Goal: Transaction & Acquisition: Book appointment/travel/reservation

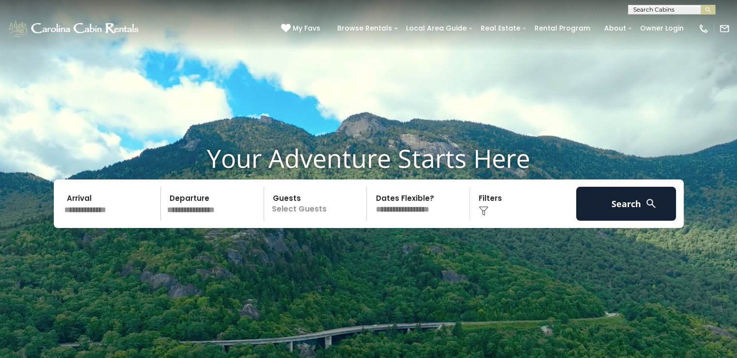
click at [109, 210] on input "text" at bounding box center [111, 204] width 100 height 34
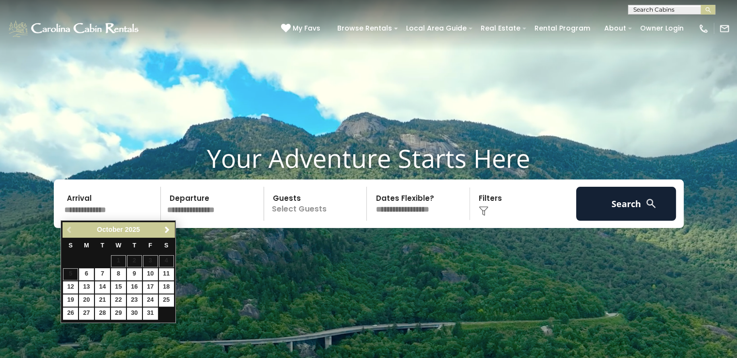
click at [169, 237] on div "Previous Next October 2025" at bounding box center [119, 229] width 112 height 15
click at [168, 229] on span "Next" at bounding box center [167, 230] width 8 height 8
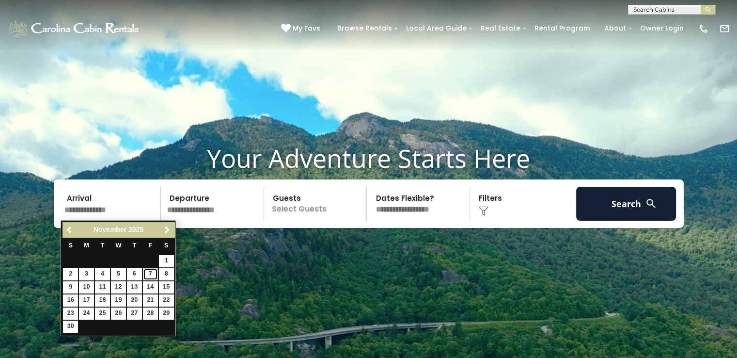
click at [158, 269] on link "7" at bounding box center [150, 274] width 15 height 12
type input "*******"
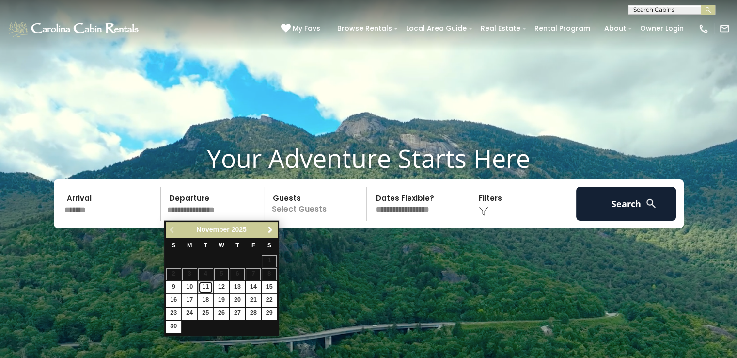
click at [200, 286] on link "11" at bounding box center [205, 287] width 15 height 12
type input "********"
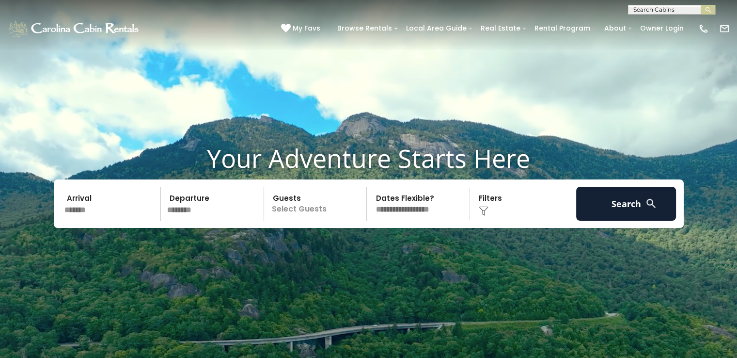
click at [316, 212] on p "Select Guests" at bounding box center [317, 204] width 100 height 34
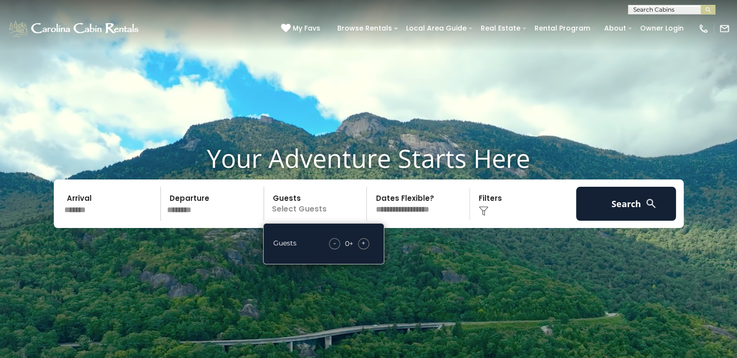
click at [367, 243] on div "+" at bounding box center [363, 243] width 11 height 11
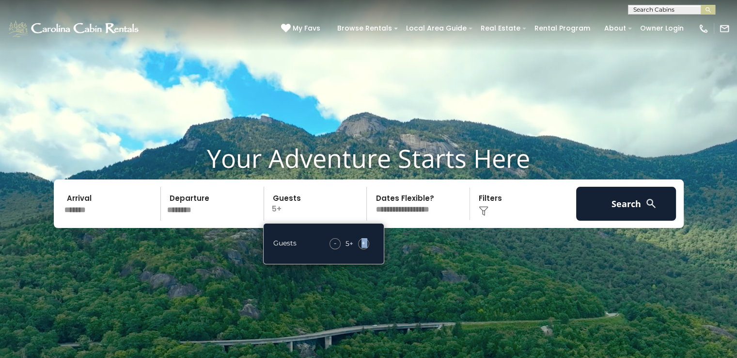
click at [367, 243] on div "+" at bounding box center [363, 243] width 11 height 11
click at [500, 208] on div "Click to Choose" at bounding box center [523, 204] width 100 height 34
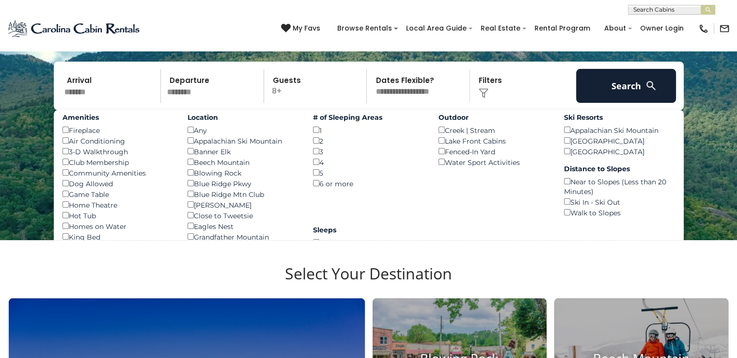
scroll to position [126, 0]
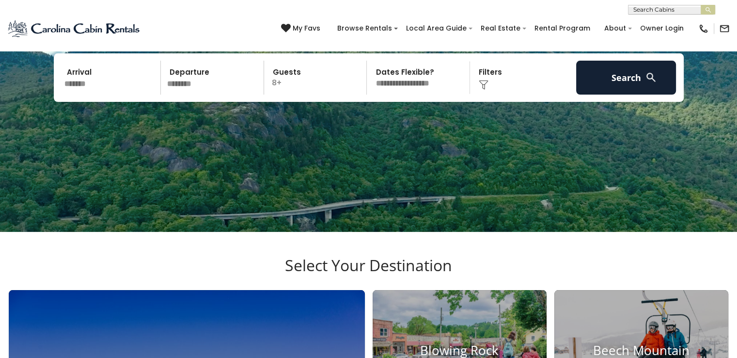
click at [516, 77] on div "Click to Choose" at bounding box center [523, 78] width 100 height 34
click at [489, 76] on div "Click to Choose" at bounding box center [523, 78] width 100 height 34
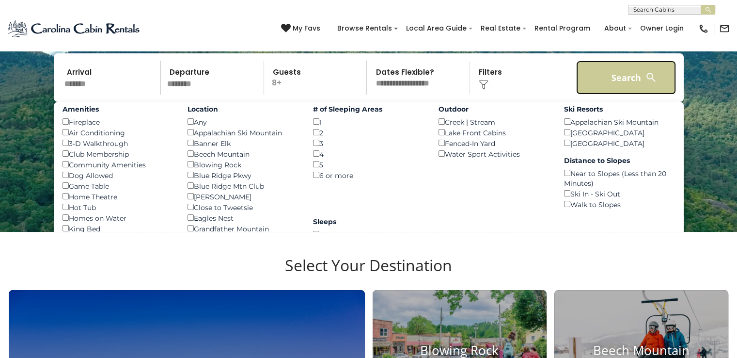
click at [608, 74] on button "Search" at bounding box center [626, 78] width 100 height 34
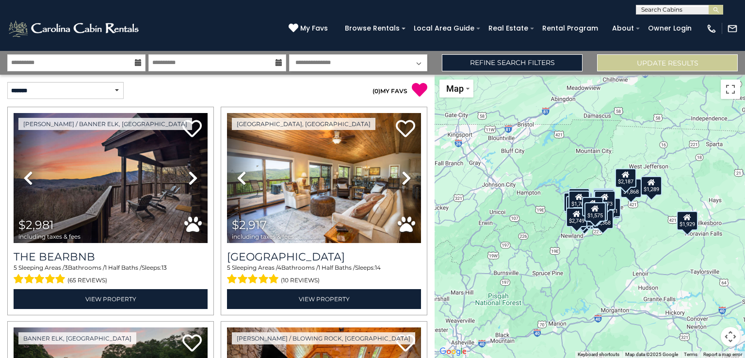
drag, startPoint x: 0, startPoint y: 0, endPoint x: 530, endPoint y: 72, distance: 534.8
click at [530, 72] on div "**********" at bounding box center [372, 63] width 745 height 24
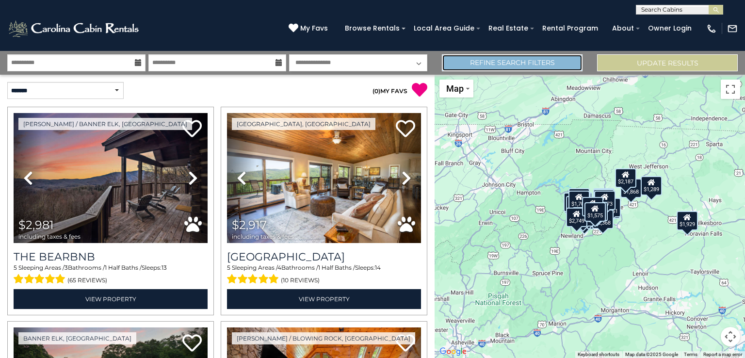
click at [480, 67] on link "Refine Search Filters" at bounding box center [512, 62] width 141 height 17
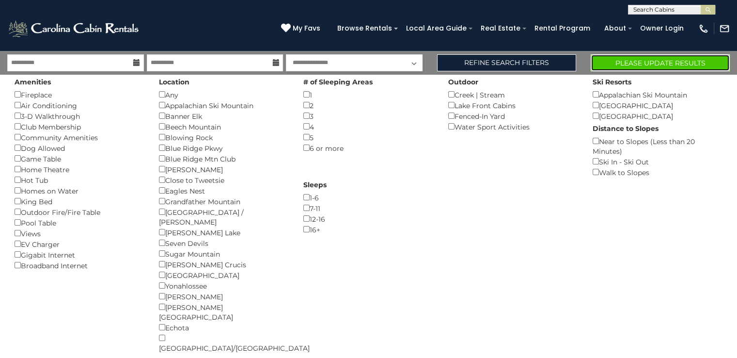
click at [661, 64] on button "Please Update Results" at bounding box center [660, 62] width 139 height 17
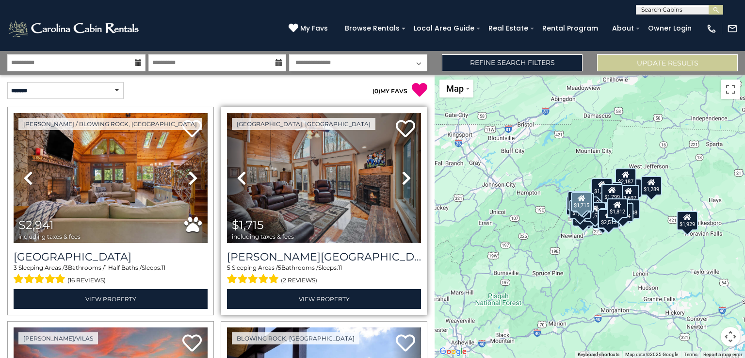
click at [368, 162] on img at bounding box center [324, 178] width 194 height 130
click at [332, 200] on img at bounding box center [324, 178] width 194 height 130
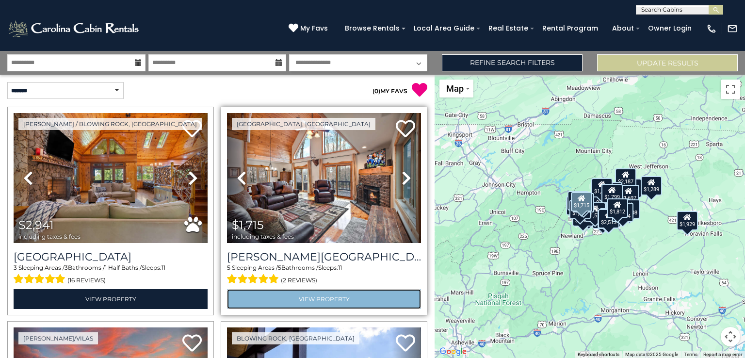
click at [312, 299] on link "View Property" at bounding box center [324, 299] width 194 height 20
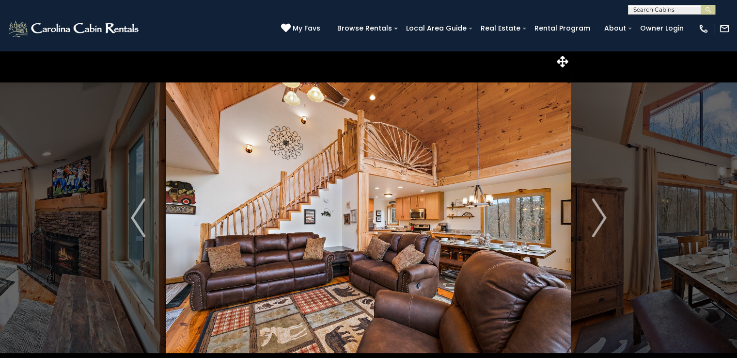
click at [601, 223] on img "Next" at bounding box center [599, 217] width 15 height 39
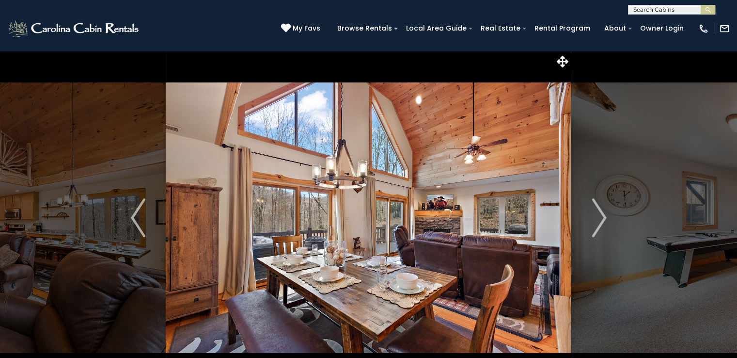
click at [601, 223] on img "Next" at bounding box center [599, 217] width 15 height 39
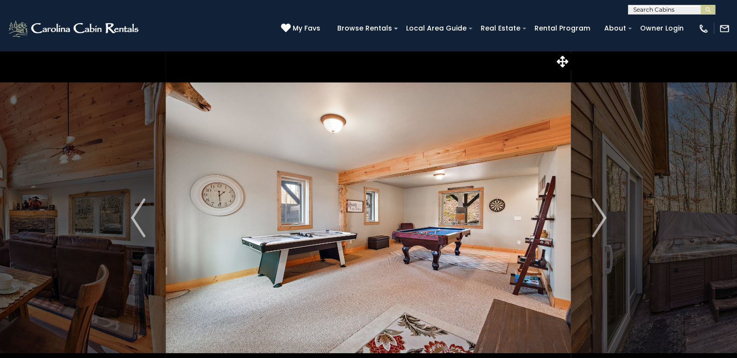
click at [601, 223] on img "Next" at bounding box center [599, 217] width 15 height 39
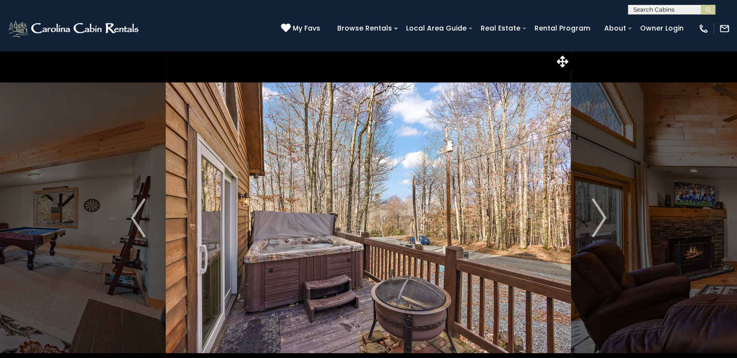
click at [601, 223] on img "Next" at bounding box center [599, 217] width 15 height 39
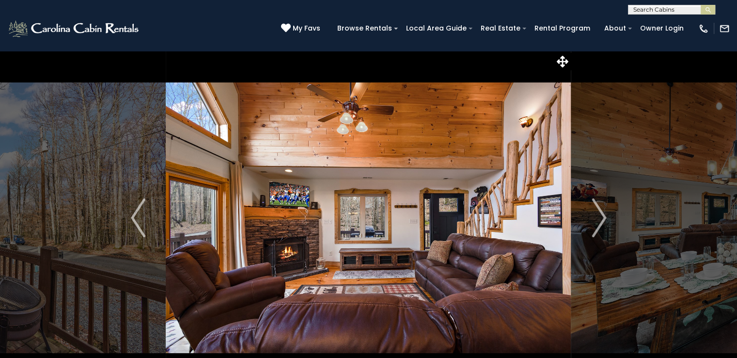
click at [601, 223] on img "Next" at bounding box center [599, 217] width 15 height 39
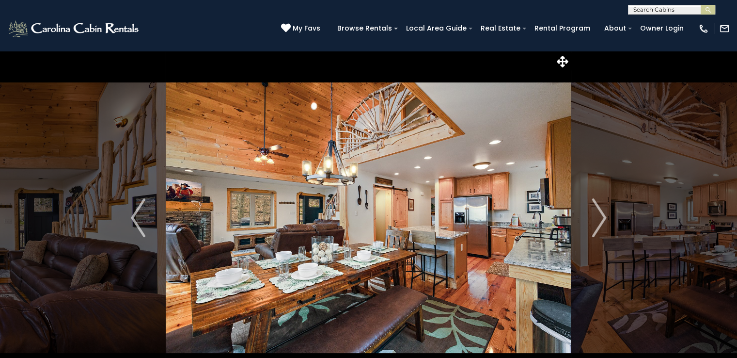
click at [601, 223] on img "Next" at bounding box center [599, 217] width 15 height 39
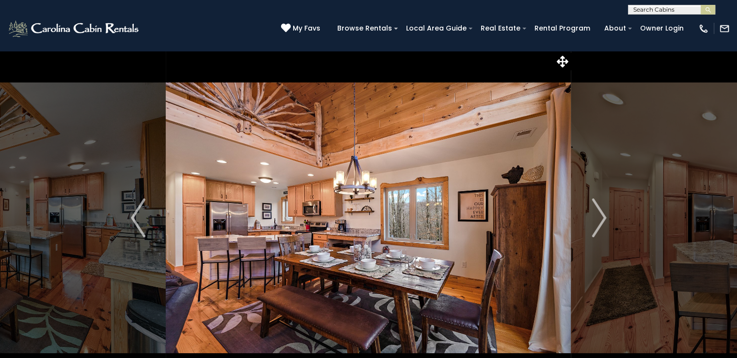
click at [601, 223] on img "Next" at bounding box center [599, 217] width 15 height 39
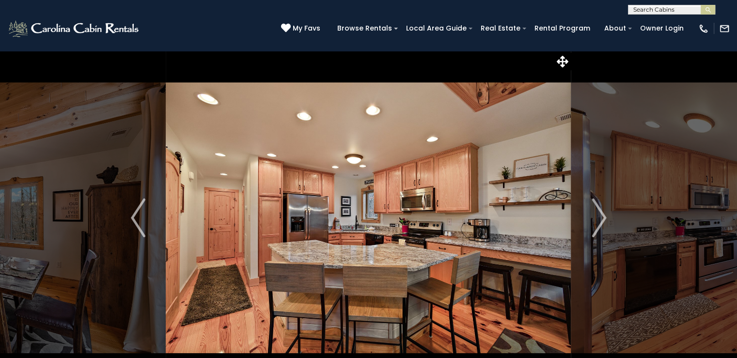
click at [601, 223] on img "Next" at bounding box center [599, 217] width 15 height 39
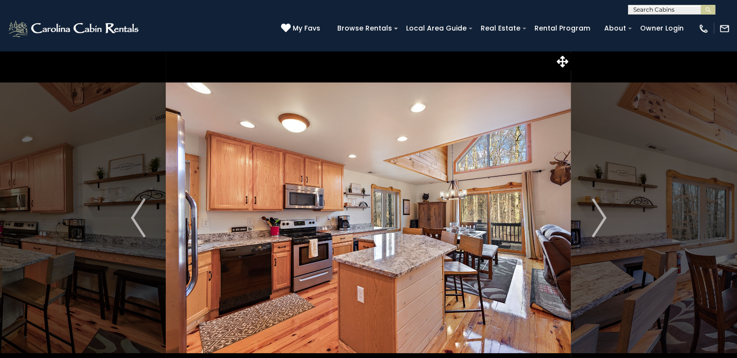
click at [601, 223] on img "Next" at bounding box center [599, 217] width 15 height 39
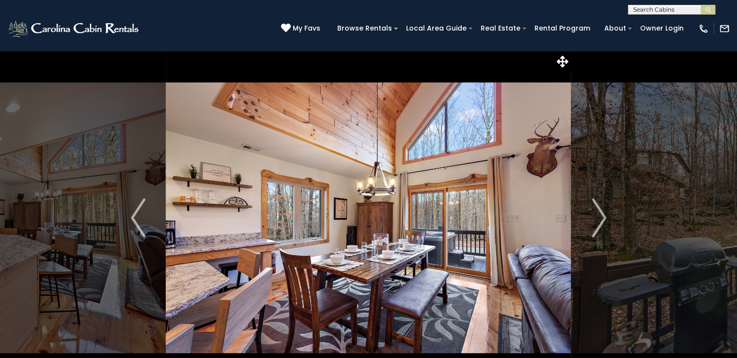
click at [601, 223] on img "Next" at bounding box center [599, 217] width 15 height 39
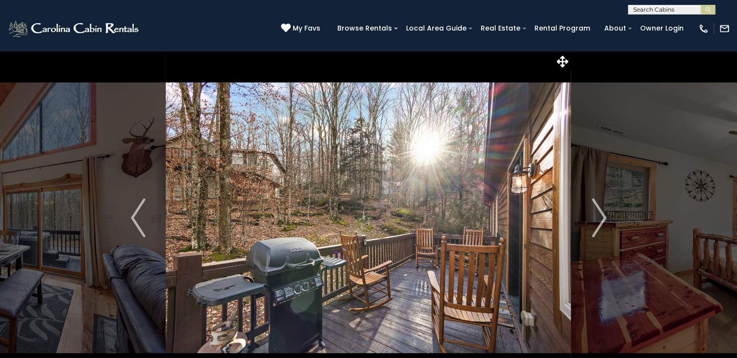
click at [601, 223] on img "Next" at bounding box center [599, 217] width 15 height 39
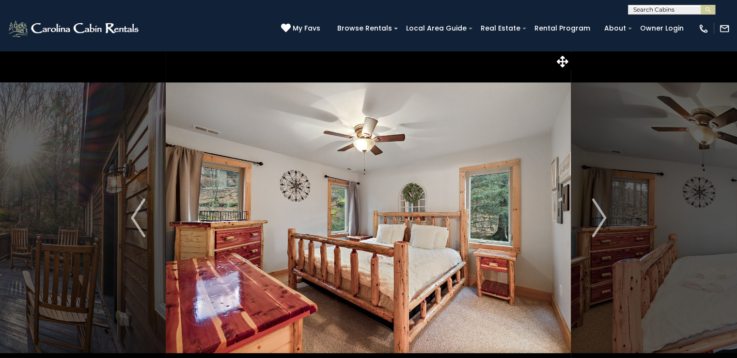
click at [601, 223] on img "Next" at bounding box center [599, 217] width 15 height 39
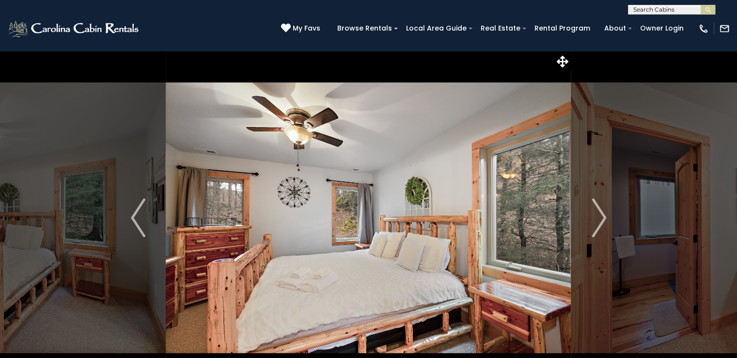
click at [601, 223] on img "Next" at bounding box center [599, 217] width 15 height 39
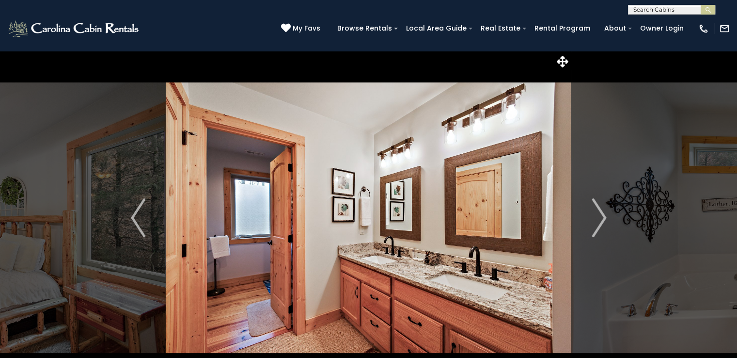
click at [601, 223] on img "Next" at bounding box center [599, 217] width 15 height 39
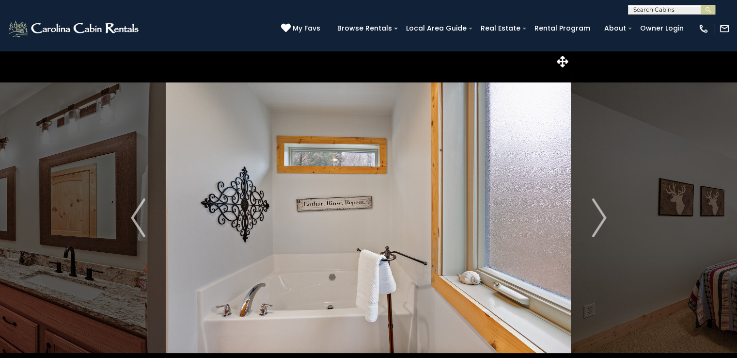
click at [601, 223] on img "Next" at bounding box center [599, 217] width 15 height 39
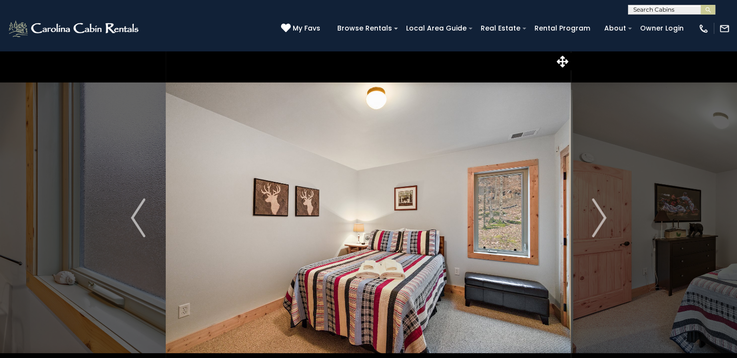
click at [601, 223] on img "Next" at bounding box center [599, 217] width 15 height 39
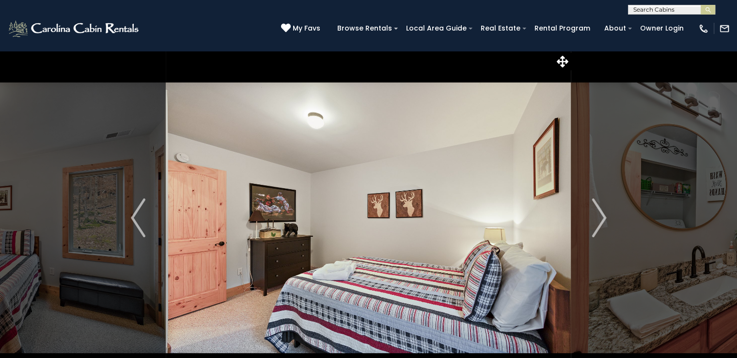
click at [601, 223] on img "Next" at bounding box center [599, 217] width 15 height 39
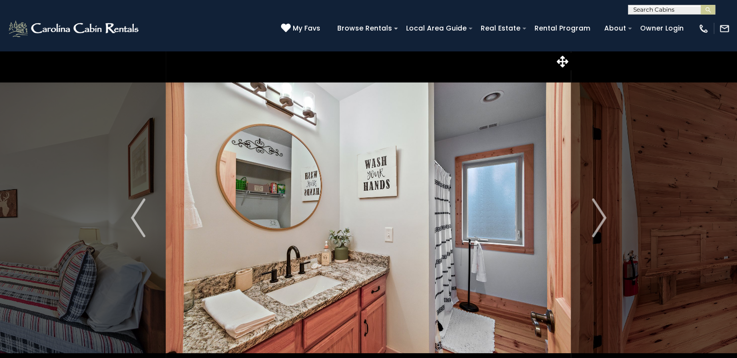
click at [601, 223] on img "Next" at bounding box center [599, 217] width 15 height 39
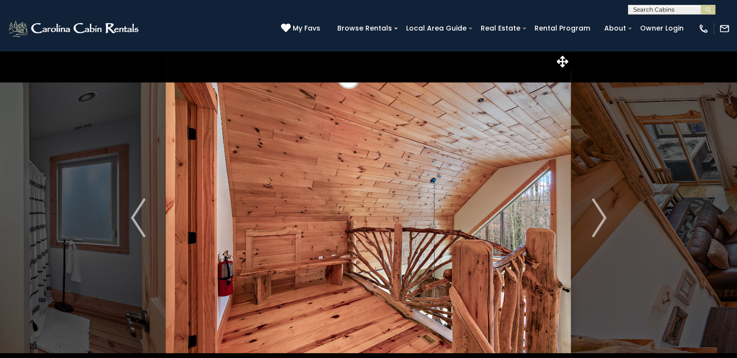
click at [601, 223] on img "Next" at bounding box center [599, 217] width 15 height 39
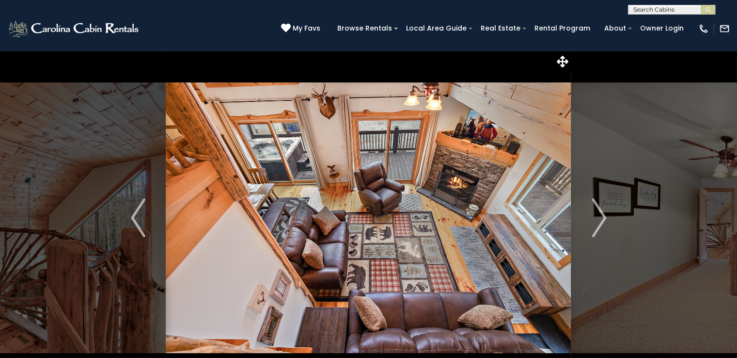
click at [601, 223] on img "Next" at bounding box center [599, 217] width 15 height 39
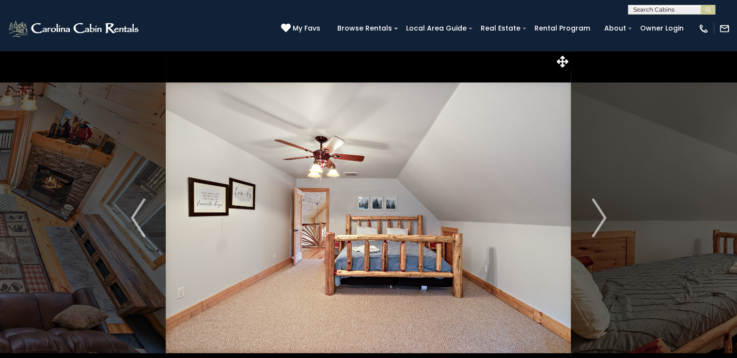
click at [601, 223] on img "Next" at bounding box center [599, 217] width 15 height 39
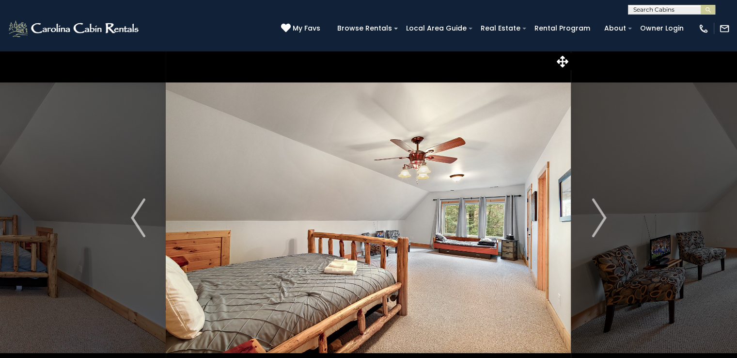
click at [601, 223] on img "Next" at bounding box center [599, 217] width 15 height 39
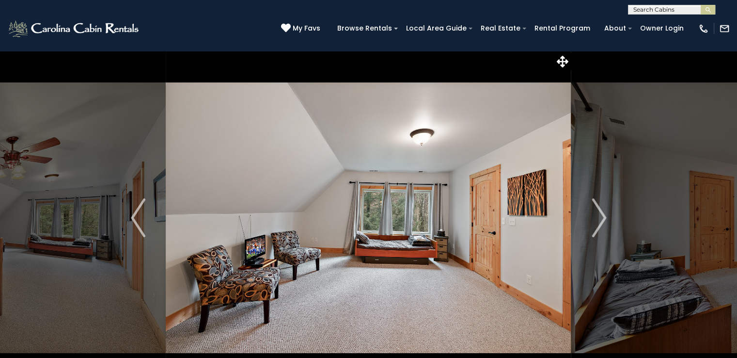
click at [601, 223] on img "Next" at bounding box center [599, 217] width 15 height 39
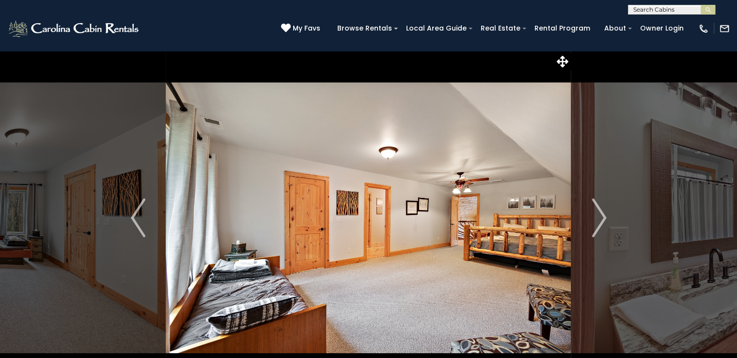
click at [601, 223] on img "Next" at bounding box center [599, 217] width 15 height 39
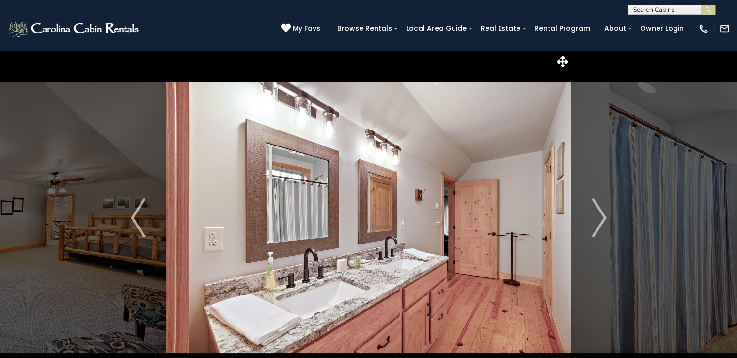
click at [601, 223] on img "Next" at bounding box center [599, 217] width 15 height 39
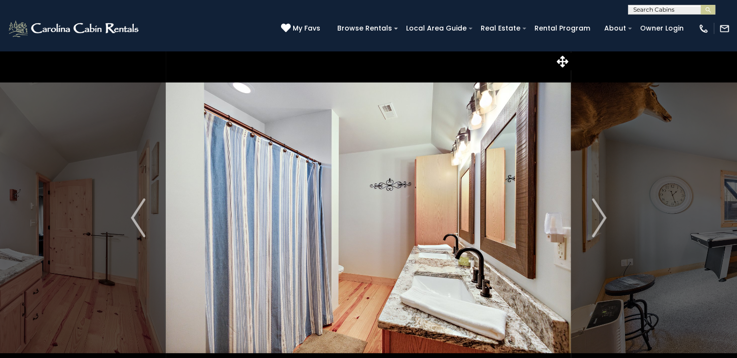
click at [601, 223] on img "Next" at bounding box center [599, 217] width 15 height 39
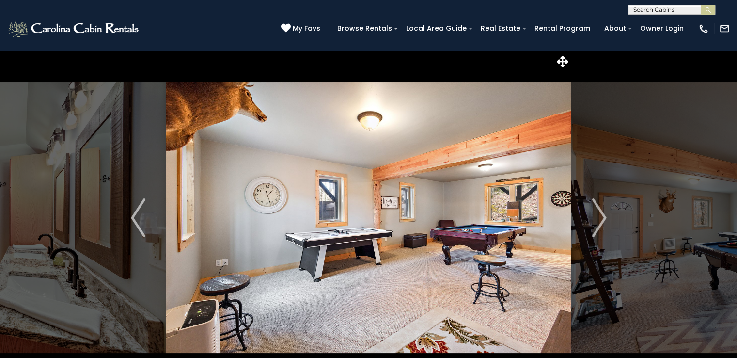
click at [601, 223] on img "Next" at bounding box center [599, 217] width 15 height 39
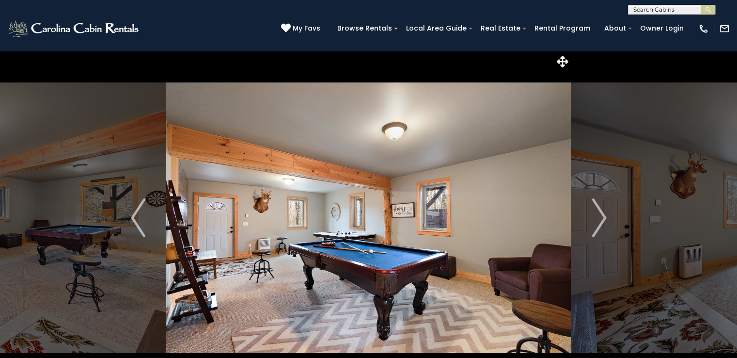
click at [601, 223] on img "Next" at bounding box center [599, 217] width 15 height 39
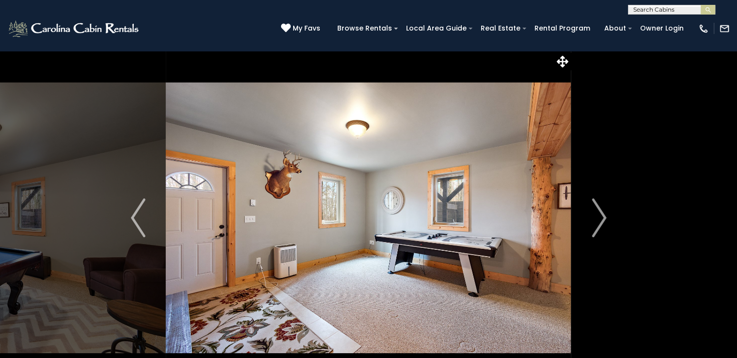
click at [601, 223] on img "Next" at bounding box center [599, 217] width 15 height 39
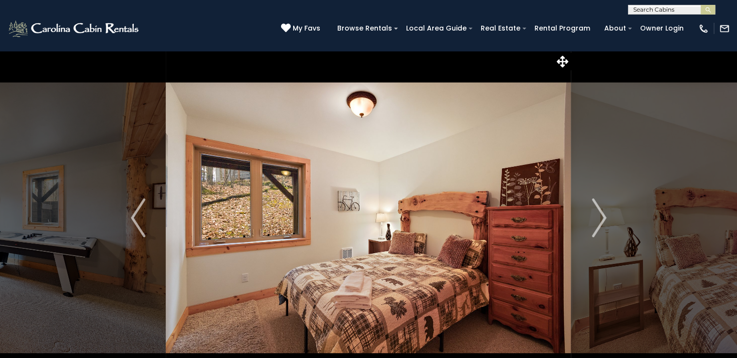
click at [601, 223] on img "Next" at bounding box center [599, 217] width 15 height 39
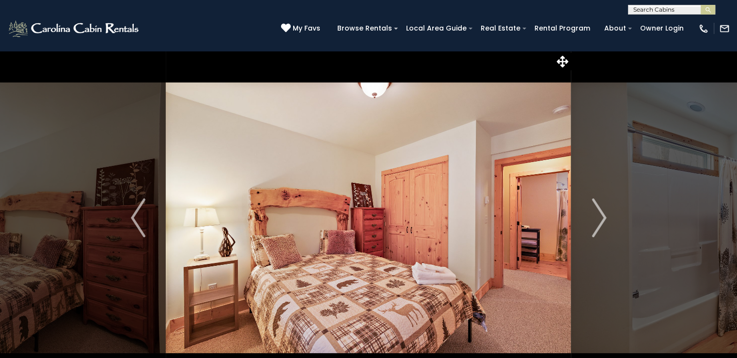
click at [601, 223] on img "Next" at bounding box center [599, 217] width 15 height 39
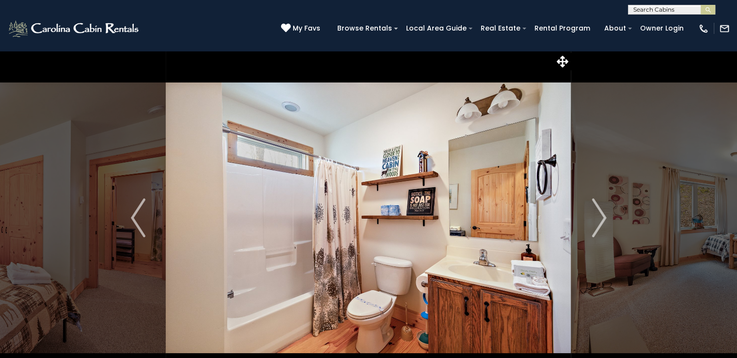
click at [601, 223] on img "Next" at bounding box center [599, 217] width 15 height 39
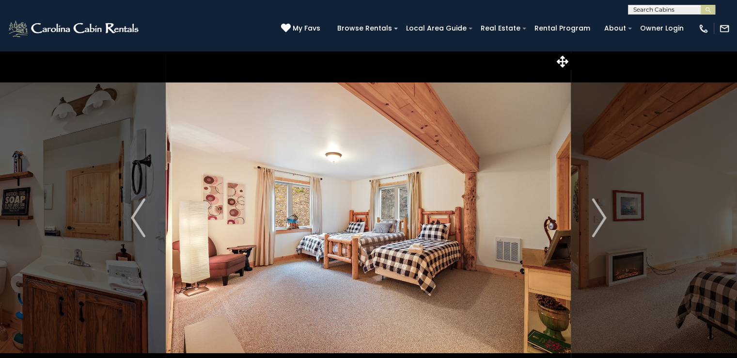
click at [601, 223] on img "Next" at bounding box center [599, 217] width 15 height 39
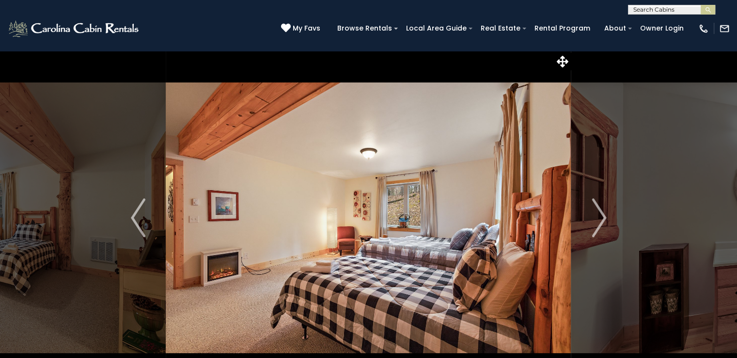
click at [601, 223] on img "Next" at bounding box center [599, 217] width 15 height 39
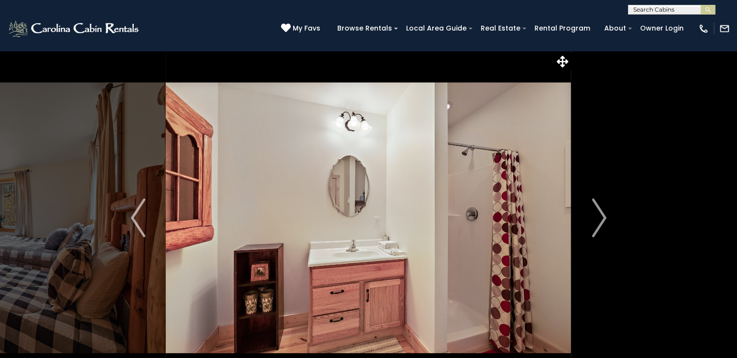
click at [601, 223] on img "Next" at bounding box center [599, 217] width 15 height 39
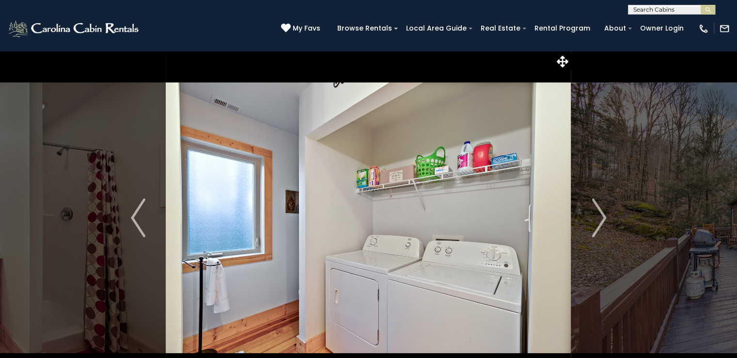
click at [601, 223] on img "Next" at bounding box center [599, 217] width 15 height 39
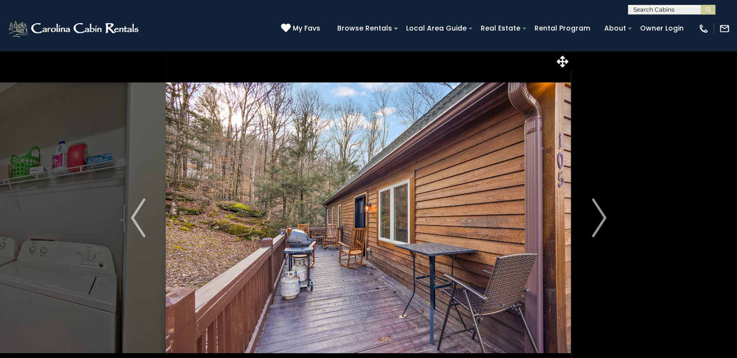
click at [601, 223] on img "Next" at bounding box center [599, 217] width 15 height 39
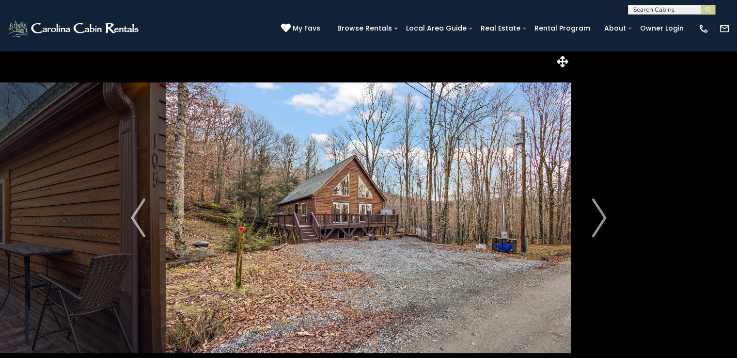
click at [601, 223] on img "Next" at bounding box center [599, 217] width 15 height 39
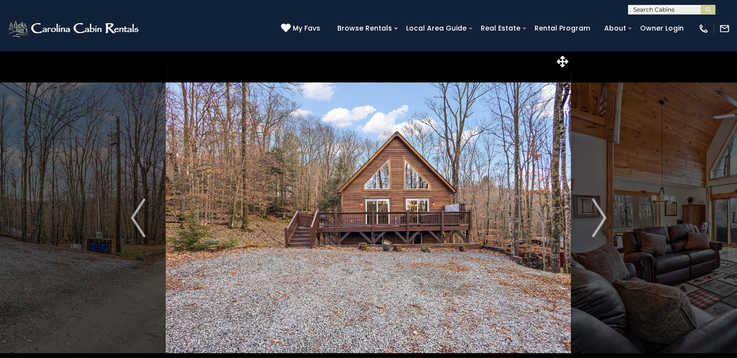
click at [601, 223] on img "Next" at bounding box center [599, 217] width 15 height 39
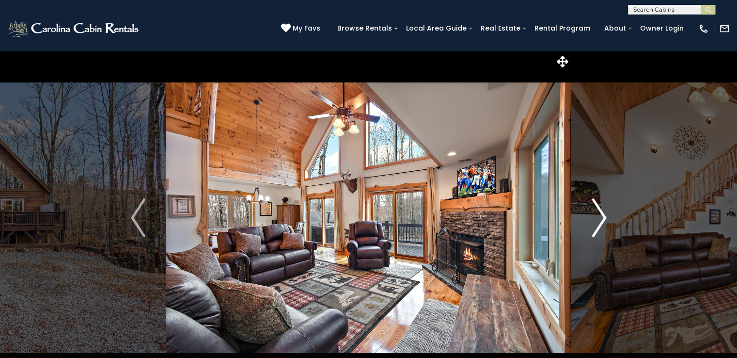
drag, startPoint x: 0, startPoint y: 0, endPoint x: 611, endPoint y: 82, distance: 616.4
click at [611, 82] on button "Next" at bounding box center [600, 217] width 56 height 335
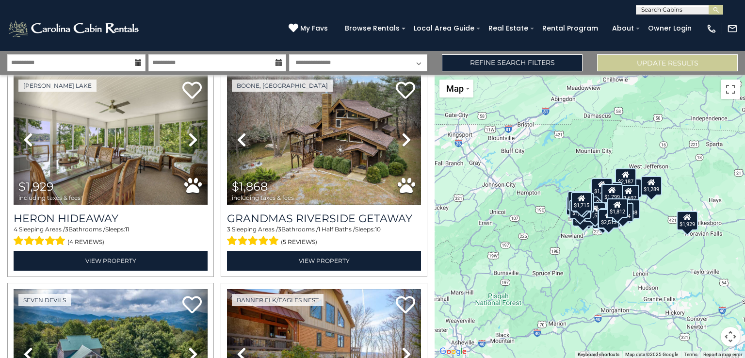
scroll to position [472, 0]
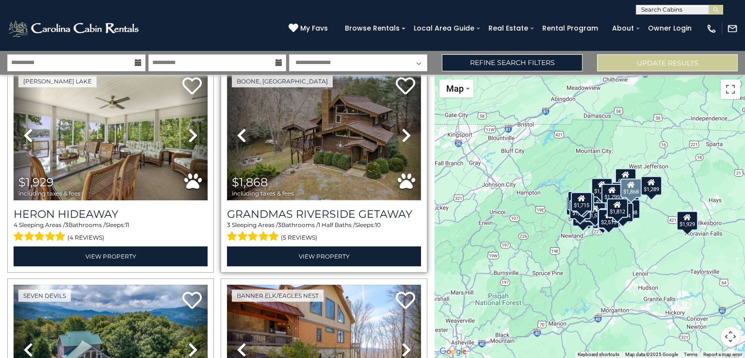
click at [334, 167] on img at bounding box center [324, 135] width 194 height 130
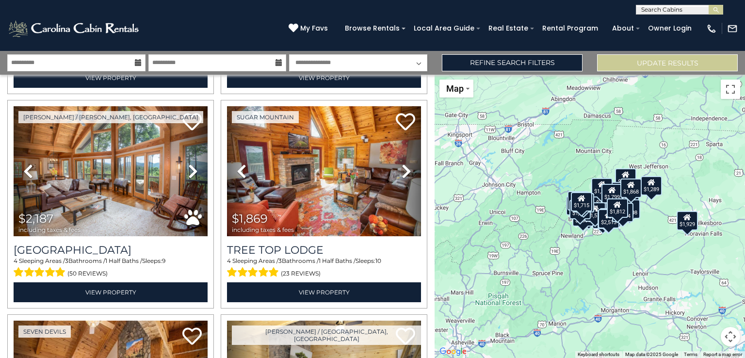
scroll to position [869, 0]
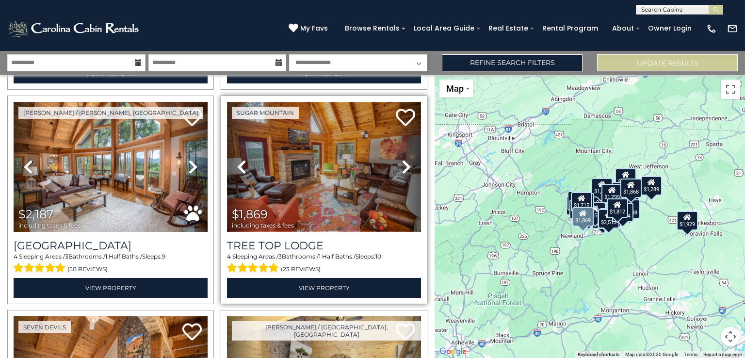
click at [328, 167] on img at bounding box center [324, 167] width 194 height 130
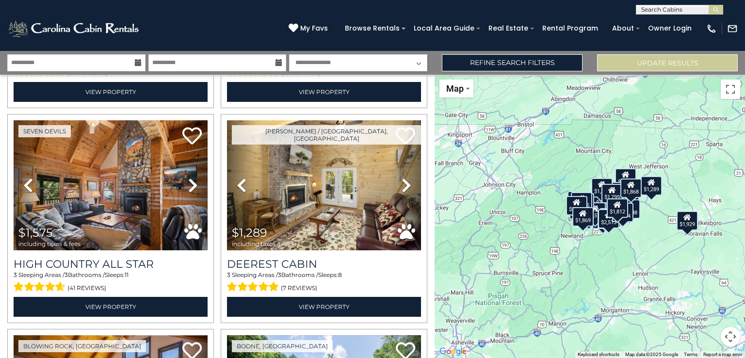
scroll to position [1074, 0]
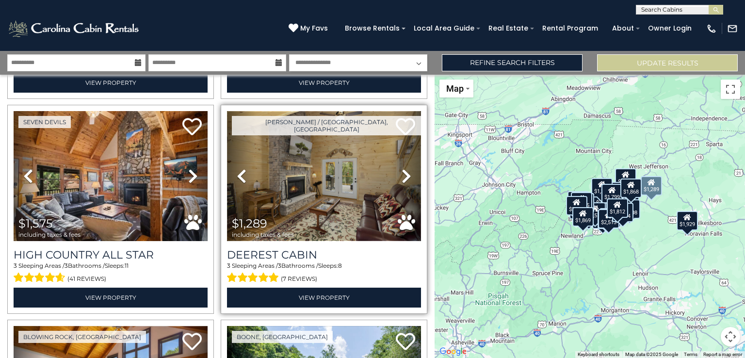
click at [341, 187] on img at bounding box center [324, 176] width 194 height 130
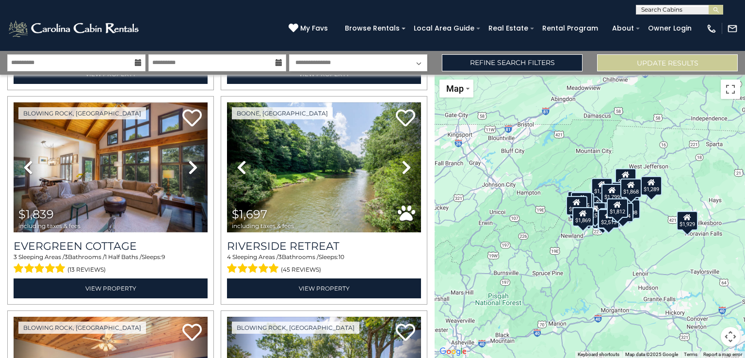
scroll to position [1302, 0]
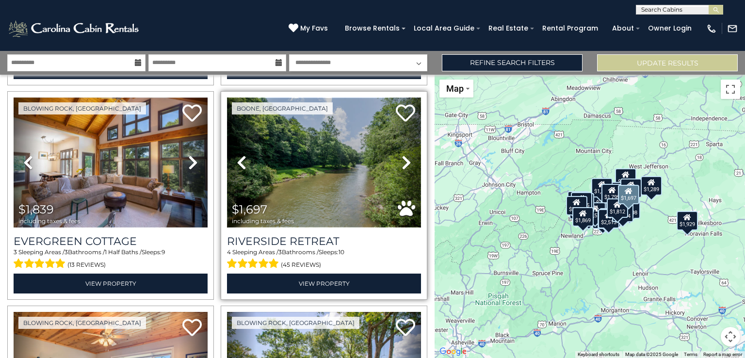
click at [292, 163] on img at bounding box center [324, 162] width 194 height 130
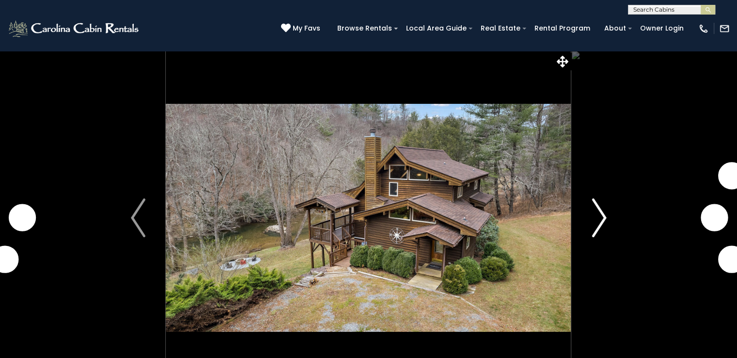
click at [602, 216] on img "Next" at bounding box center [599, 217] width 15 height 39
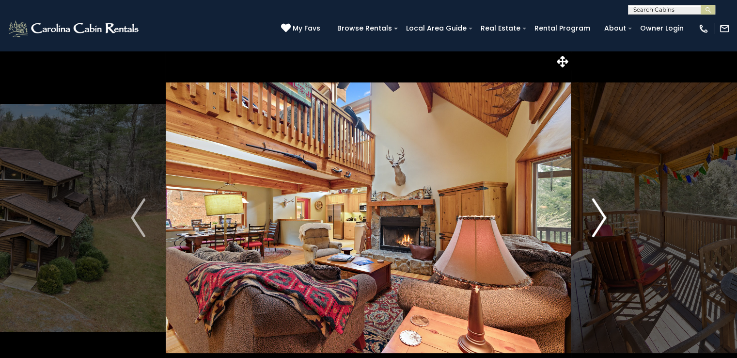
click at [602, 216] on img "Next" at bounding box center [599, 217] width 15 height 39
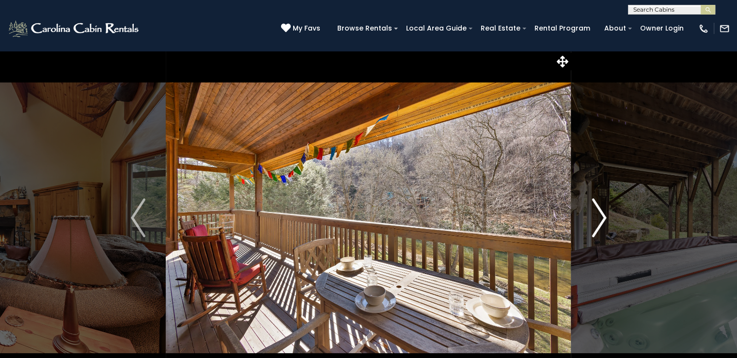
click at [602, 216] on img "Next" at bounding box center [599, 217] width 15 height 39
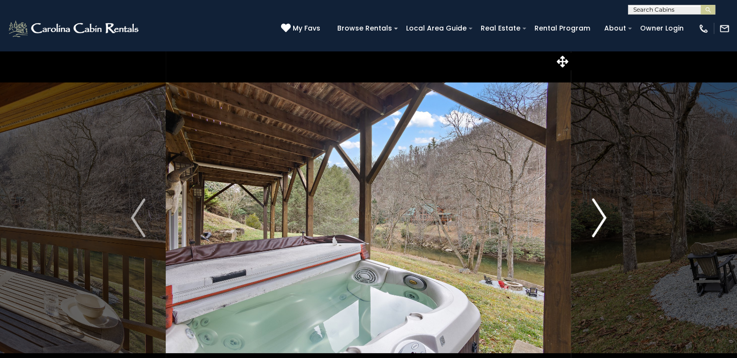
click at [602, 216] on img "Next" at bounding box center [599, 217] width 15 height 39
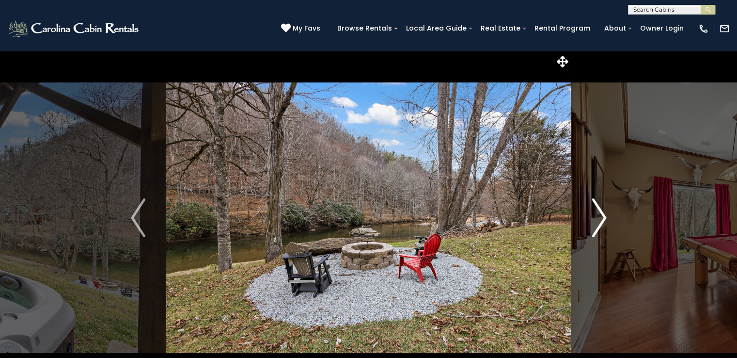
click at [602, 216] on img "Next" at bounding box center [599, 217] width 15 height 39
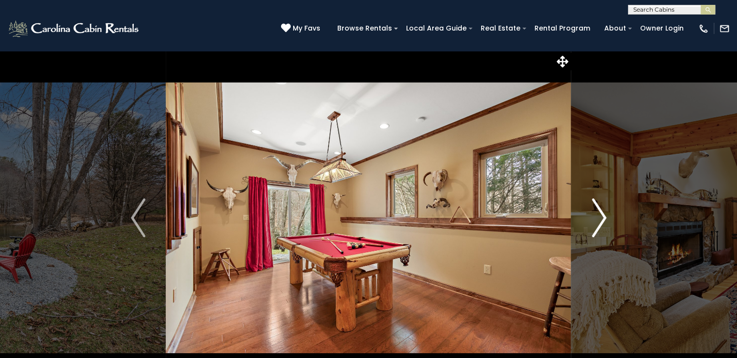
click at [602, 216] on img "Next" at bounding box center [599, 217] width 15 height 39
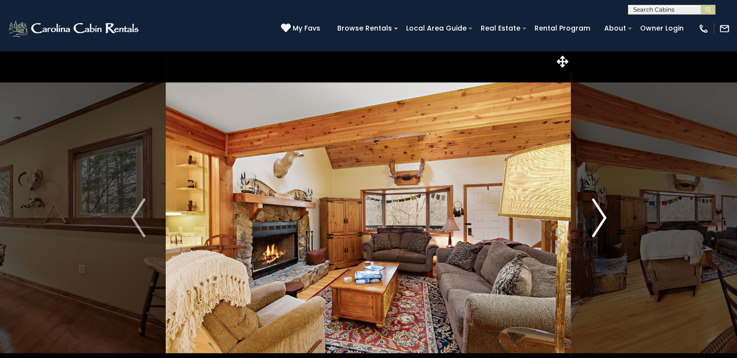
click at [602, 216] on img "Next" at bounding box center [599, 217] width 15 height 39
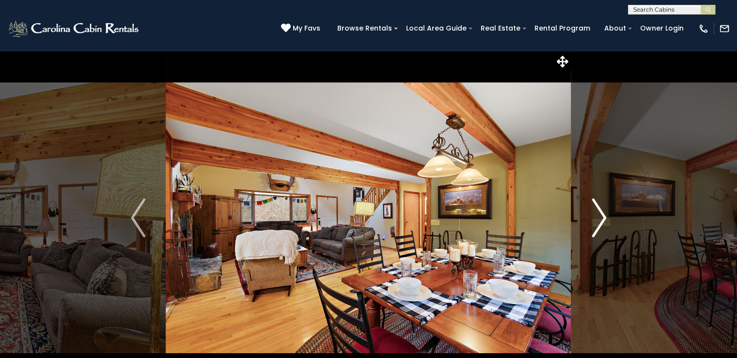
click at [602, 216] on img "Next" at bounding box center [599, 217] width 15 height 39
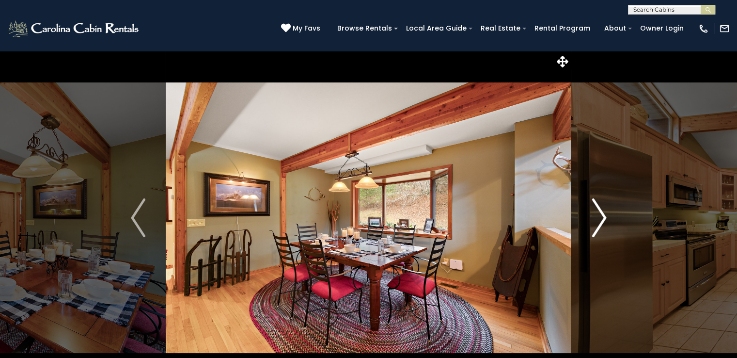
click at [602, 216] on img "Next" at bounding box center [599, 217] width 15 height 39
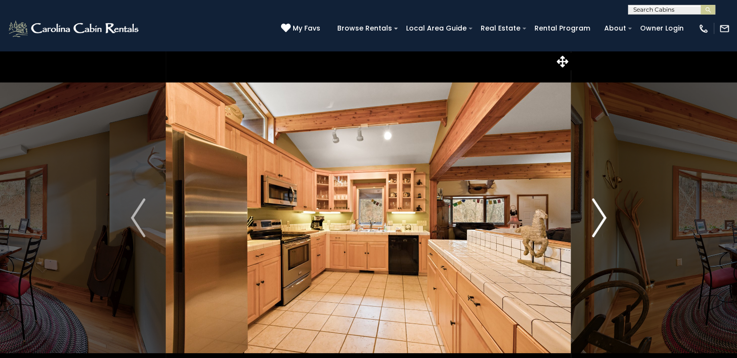
click at [602, 216] on img "Next" at bounding box center [599, 217] width 15 height 39
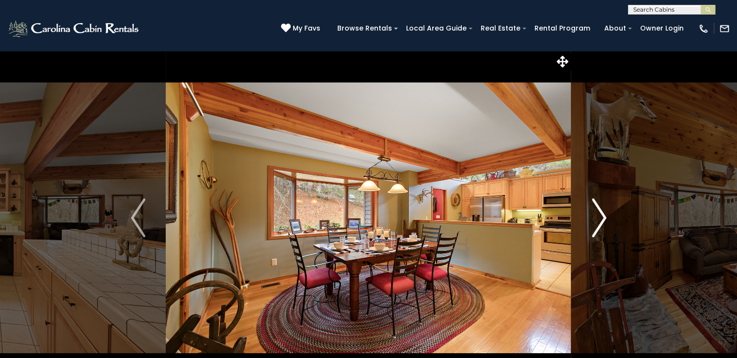
click at [602, 216] on img "Next" at bounding box center [599, 217] width 15 height 39
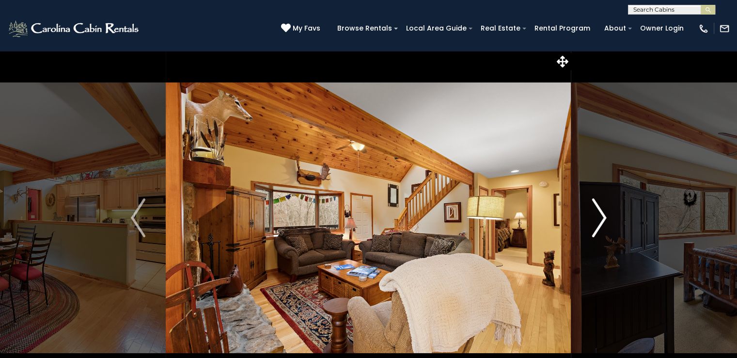
click at [602, 216] on img "Next" at bounding box center [599, 217] width 15 height 39
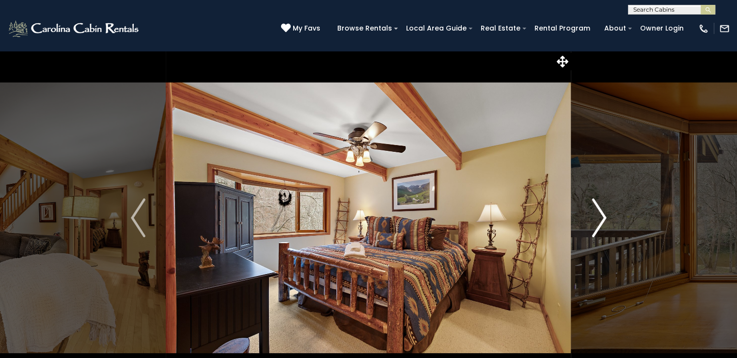
click at [602, 216] on img "Next" at bounding box center [599, 217] width 15 height 39
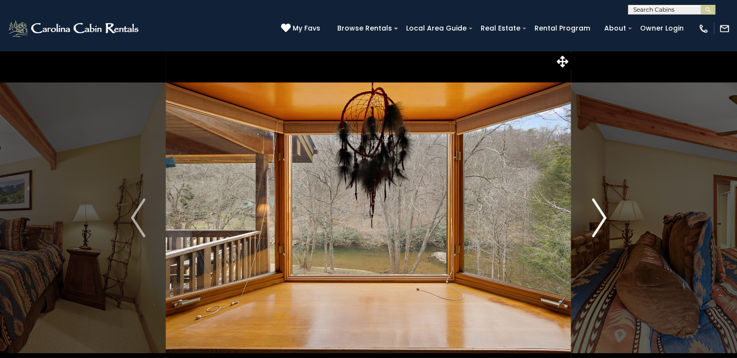
click at [602, 216] on img "Next" at bounding box center [599, 217] width 15 height 39
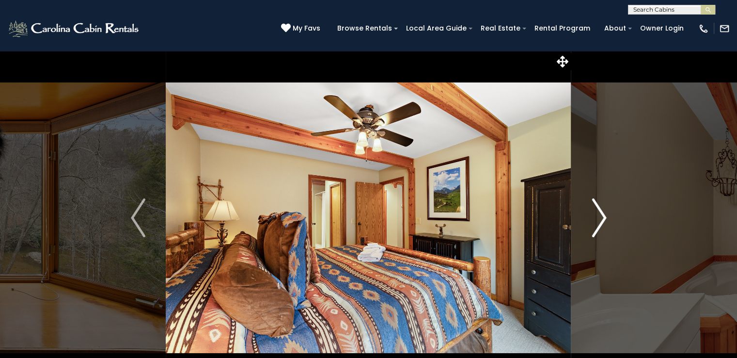
click at [602, 216] on img "Next" at bounding box center [599, 217] width 15 height 39
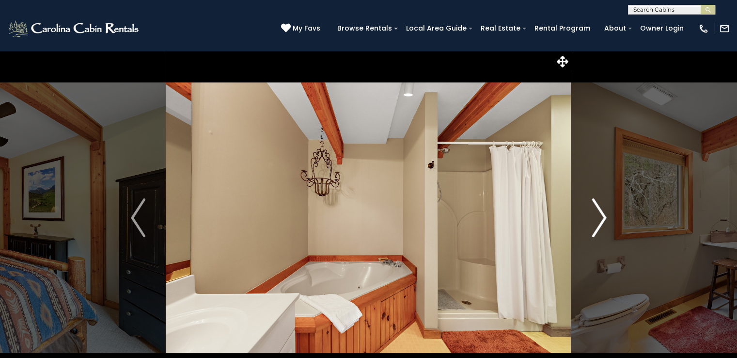
click at [602, 216] on img "Next" at bounding box center [599, 217] width 15 height 39
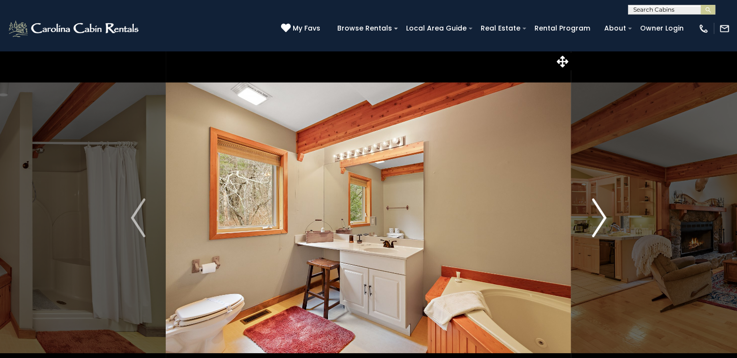
click at [602, 216] on img "Next" at bounding box center [599, 217] width 15 height 39
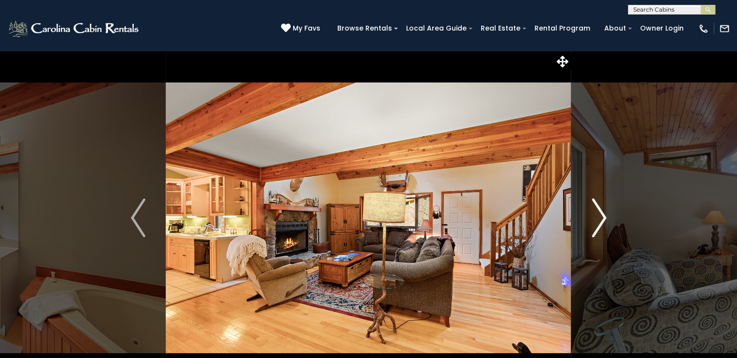
click at [602, 216] on img "Next" at bounding box center [599, 217] width 15 height 39
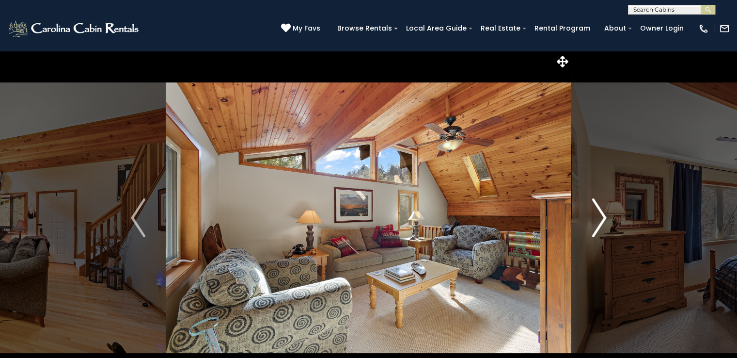
click at [602, 216] on img "Next" at bounding box center [599, 217] width 15 height 39
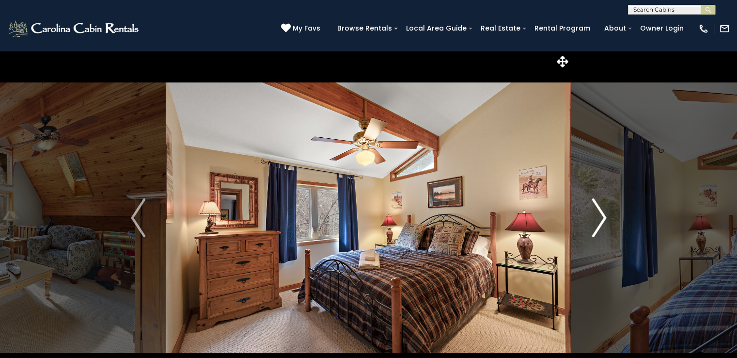
click at [602, 216] on img "Next" at bounding box center [599, 217] width 15 height 39
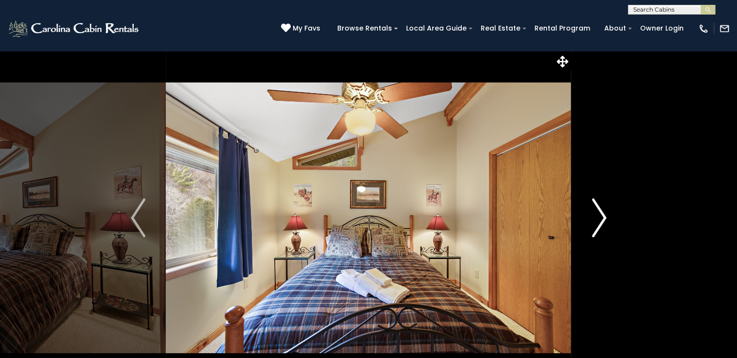
click at [602, 216] on img "Next" at bounding box center [599, 217] width 15 height 39
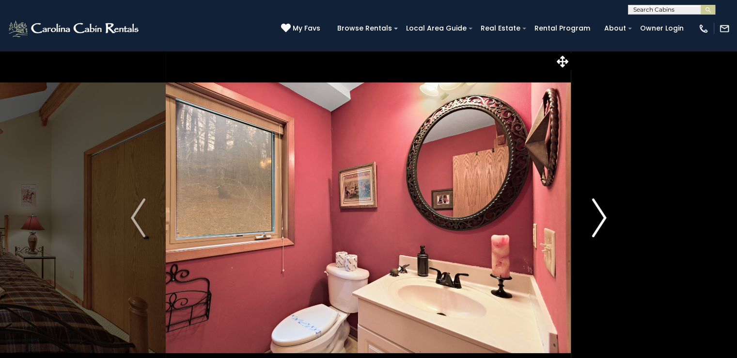
click at [602, 216] on img "Next" at bounding box center [599, 217] width 15 height 39
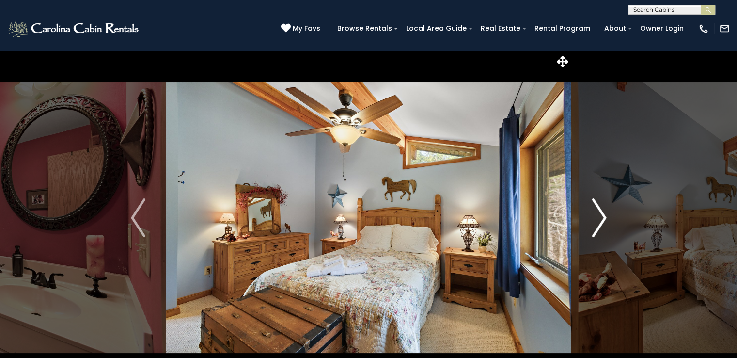
click at [602, 216] on img "Next" at bounding box center [599, 217] width 15 height 39
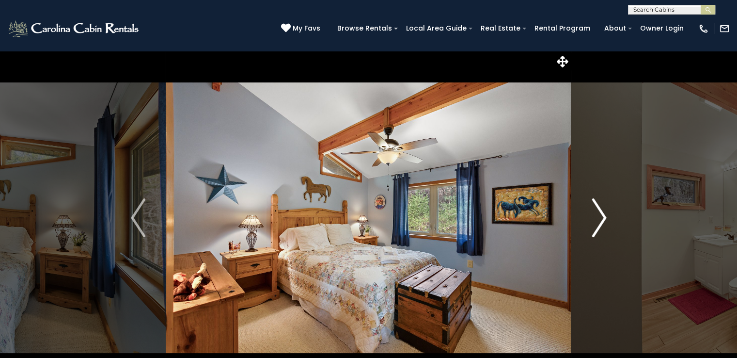
click at [602, 216] on img "Next" at bounding box center [599, 217] width 15 height 39
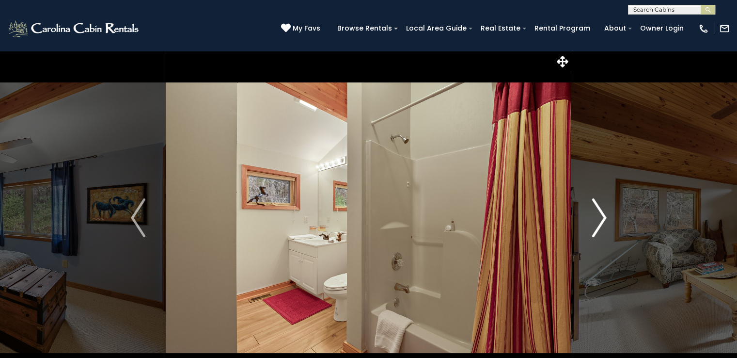
click at [602, 216] on img "Next" at bounding box center [599, 217] width 15 height 39
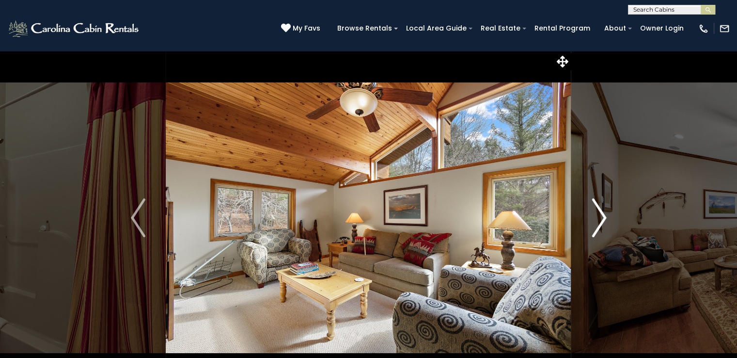
click at [602, 216] on img "Next" at bounding box center [599, 217] width 15 height 39
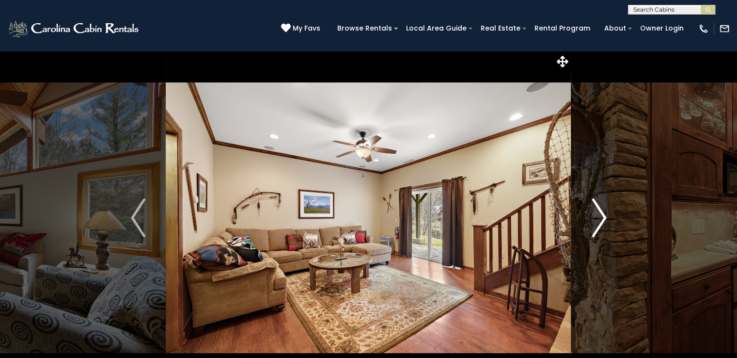
click at [602, 216] on img "Next" at bounding box center [599, 217] width 15 height 39
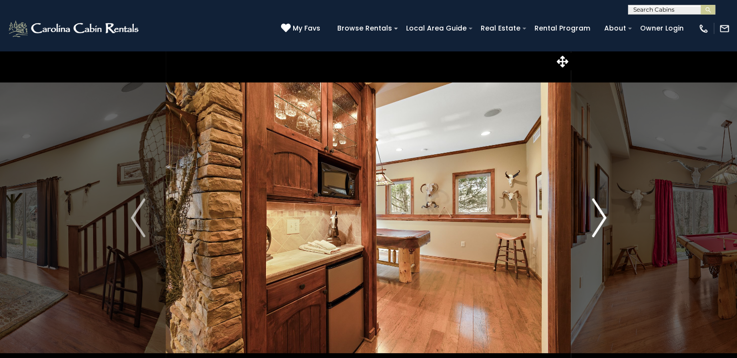
click at [602, 216] on img "Next" at bounding box center [599, 217] width 15 height 39
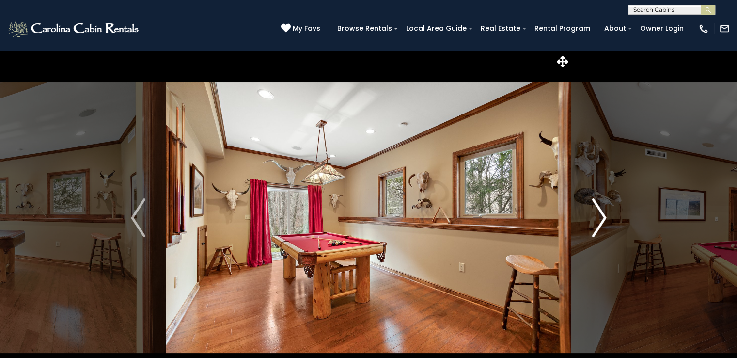
click at [602, 216] on img "Next" at bounding box center [599, 217] width 15 height 39
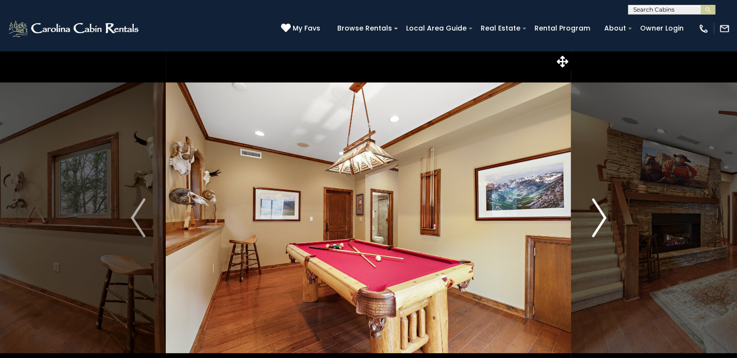
click at [602, 216] on img "Next" at bounding box center [599, 217] width 15 height 39
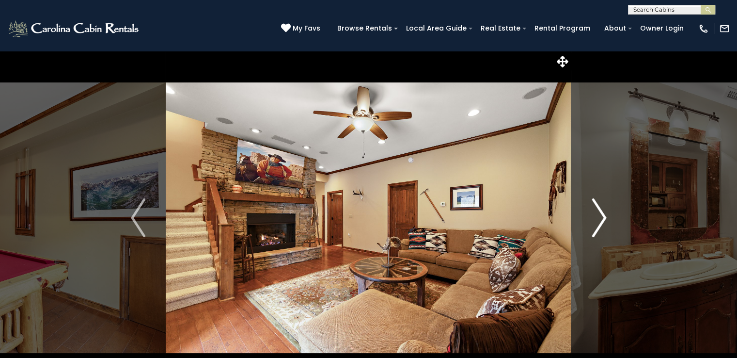
click at [602, 216] on img "Next" at bounding box center [599, 217] width 15 height 39
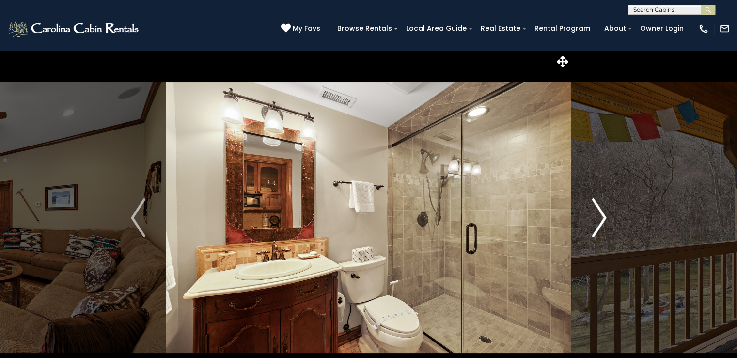
click at [602, 216] on img "Next" at bounding box center [599, 217] width 15 height 39
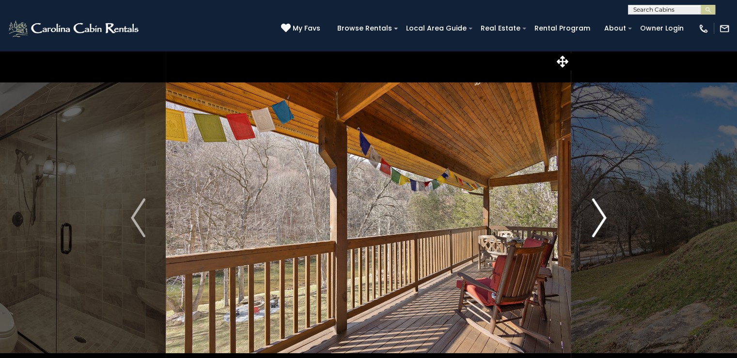
click at [602, 216] on img "Next" at bounding box center [599, 217] width 15 height 39
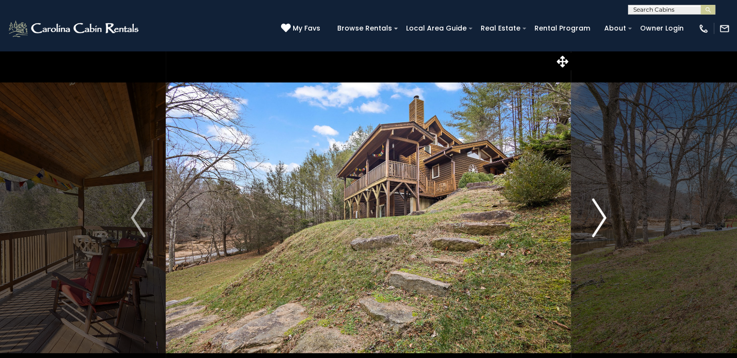
click at [602, 216] on img "Next" at bounding box center [599, 217] width 15 height 39
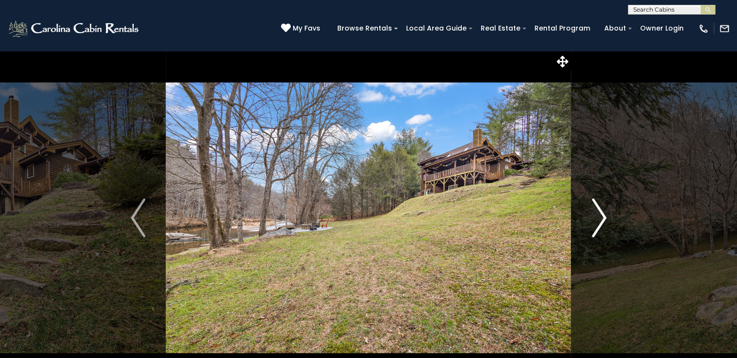
click at [602, 216] on img "Next" at bounding box center [599, 217] width 15 height 39
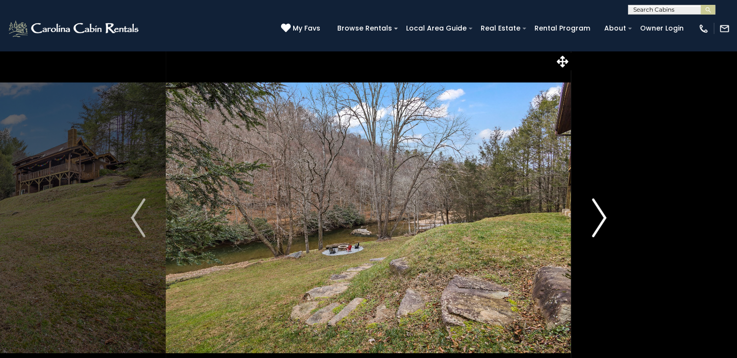
click at [602, 216] on img "Next" at bounding box center [599, 217] width 15 height 39
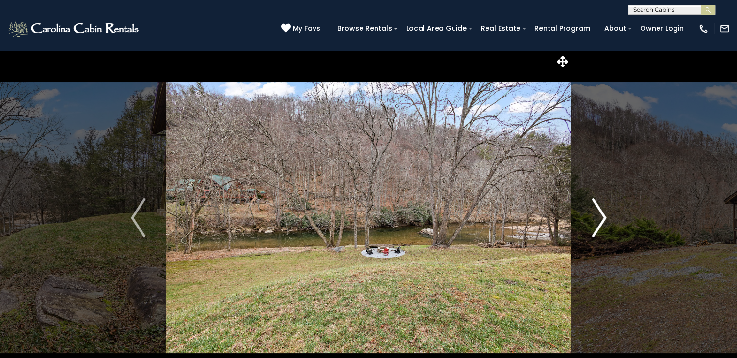
click at [602, 216] on img "Next" at bounding box center [599, 217] width 15 height 39
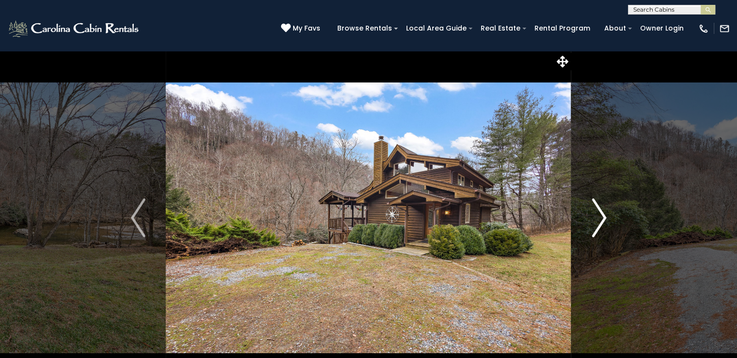
click at [602, 216] on img "Next" at bounding box center [599, 217] width 15 height 39
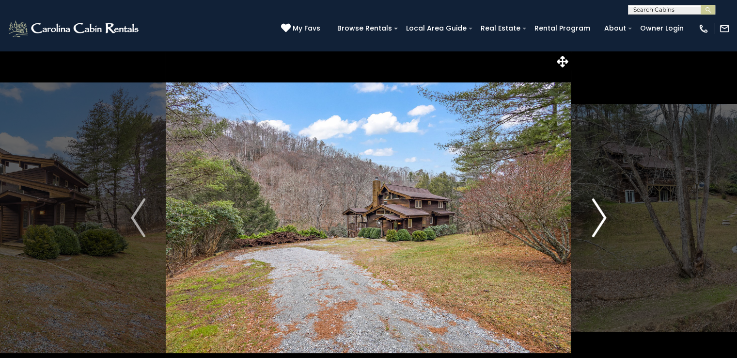
click at [602, 216] on img "Next" at bounding box center [599, 217] width 15 height 39
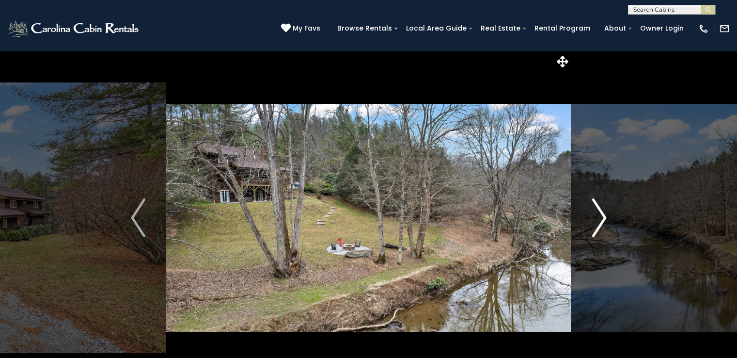
click at [602, 216] on img "Next" at bounding box center [599, 217] width 15 height 39
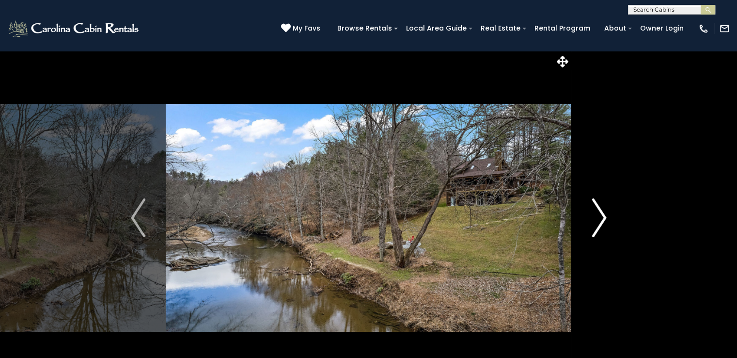
click at [602, 216] on img "Next" at bounding box center [599, 217] width 15 height 39
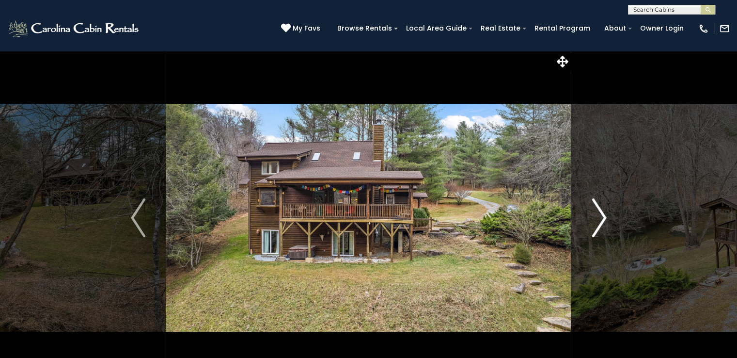
click at [602, 216] on img "Next" at bounding box center [599, 217] width 15 height 39
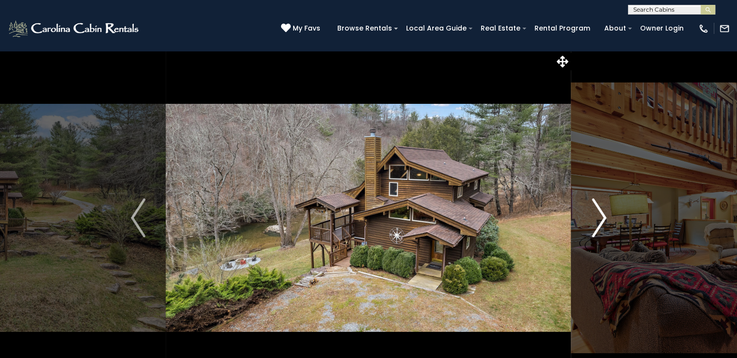
click at [602, 216] on img "Next" at bounding box center [599, 217] width 15 height 39
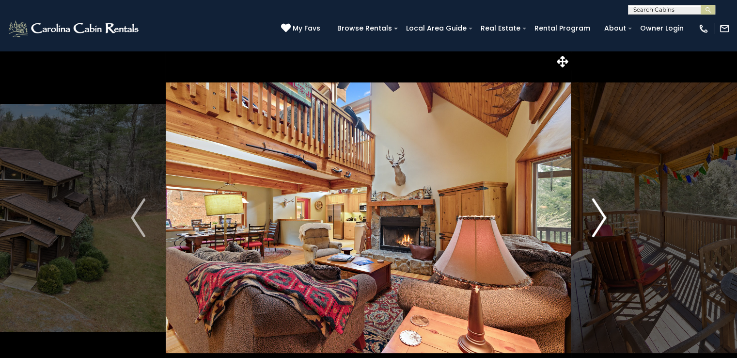
click at [602, 216] on img "Next" at bounding box center [599, 217] width 15 height 39
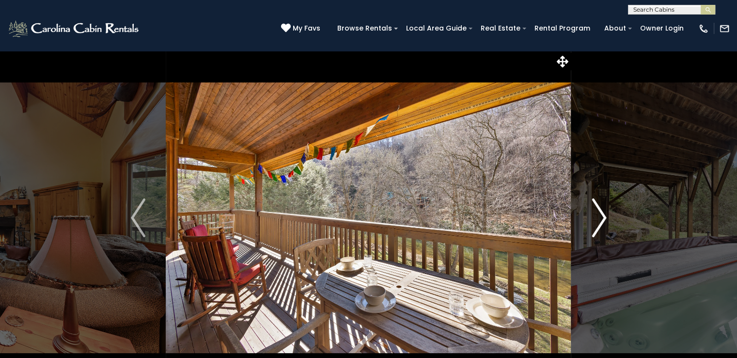
click at [602, 216] on img "Next" at bounding box center [599, 217] width 15 height 39
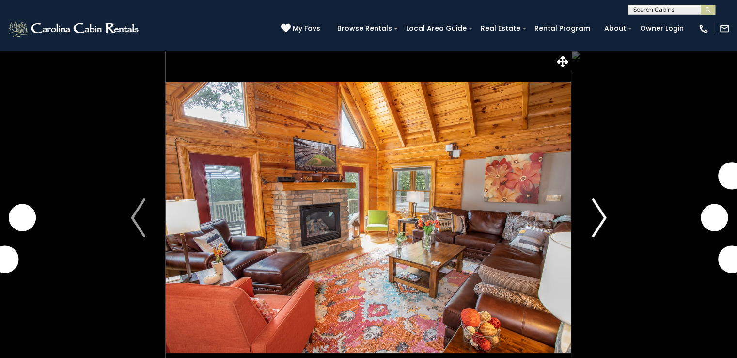
click at [604, 223] on img "Next" at bounding box center [599, 217] width 15 height 39
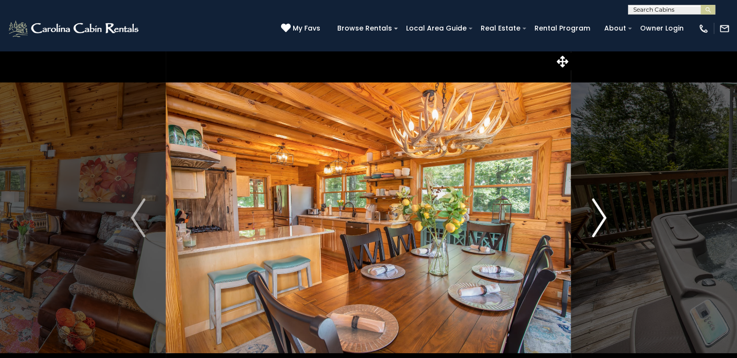
click at [604, 223] on img "Next" at bounding box center [599, 217] width 15 height 39
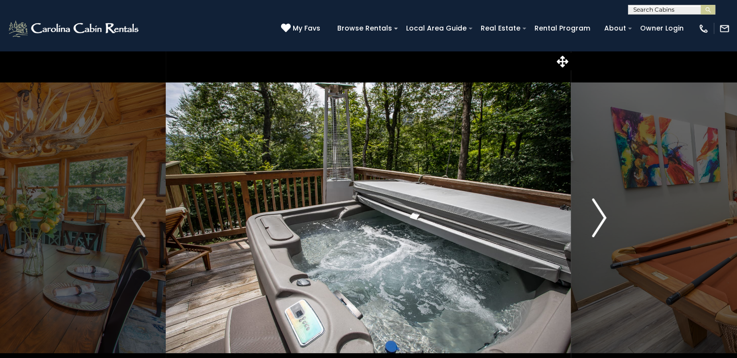
click at [604, 223] on img "Next" at bounding box center [599, 217] width 15 height 39
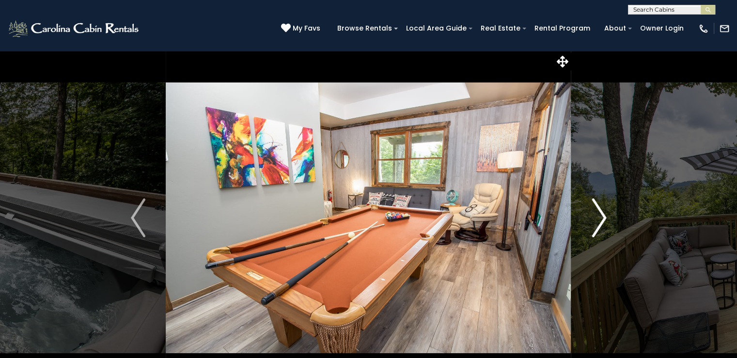
click at [604, 223] on img "Next" at bounding box center [599, 217] width 15 height 39
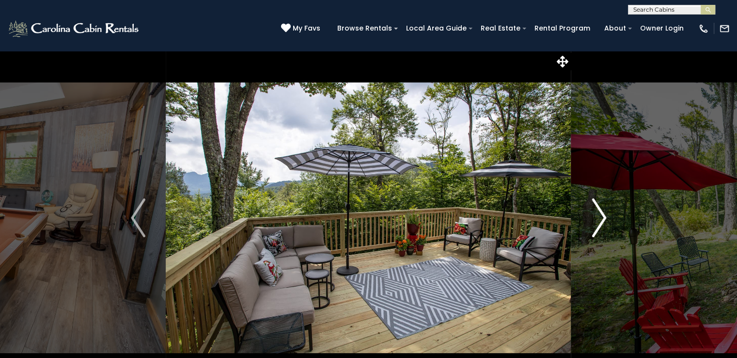
click at [604, 223] on img "Next" at bounding box center [599, 217] width 15 height 39
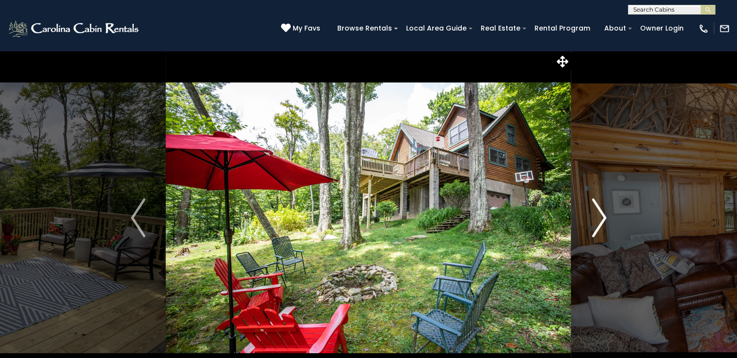
click at [604, 223] on img "Next" at bounding box center [599, 217] width 15 height 39
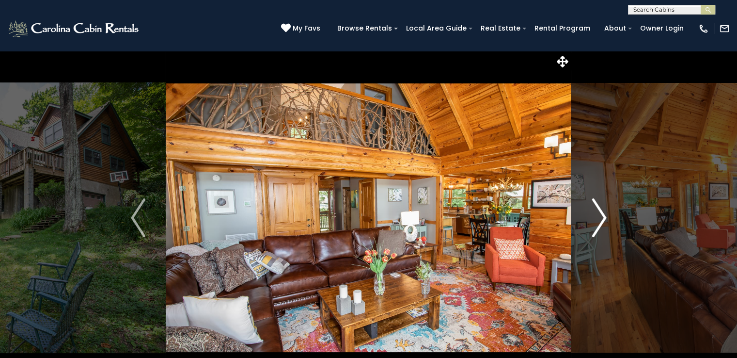
click at [604, 223] on img "Next" at bounding box center [599, 217] width 15 height 39
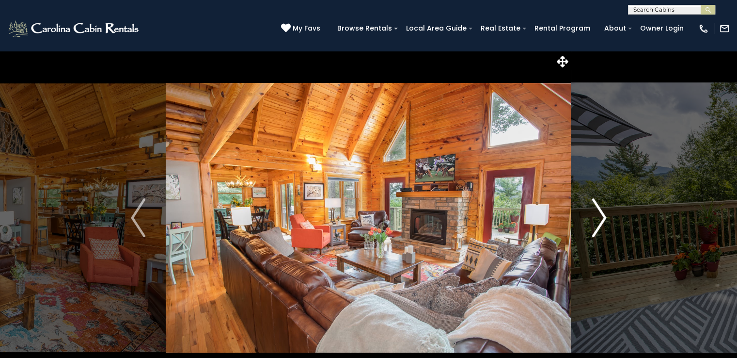
click at [604, 223] on img "Next" at bounding box center [599, 217] width 15 height 39
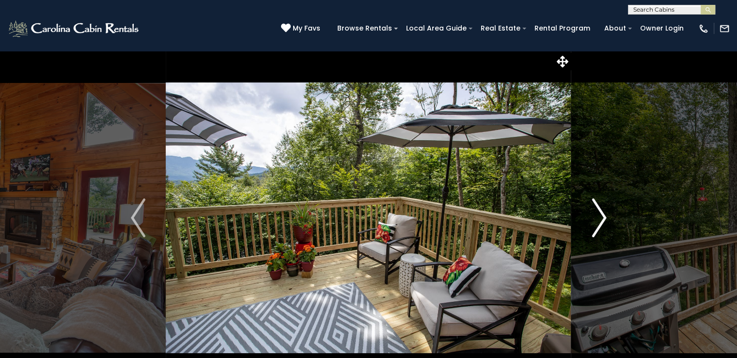
click at [604, 223] on img "Next" at bounding box center [599, 217] width 15 height 39
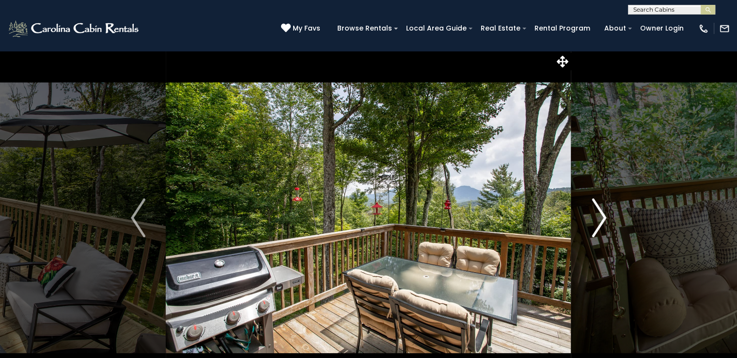
click at [604, 223] on img "Next" at bounding box center [599, 217] width 15 height 39
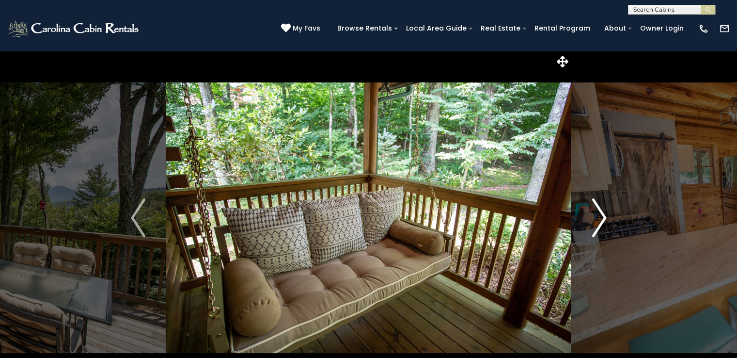
click at [604, 223] on img "Next" at bounding box center [599, 217] width 15 height 39
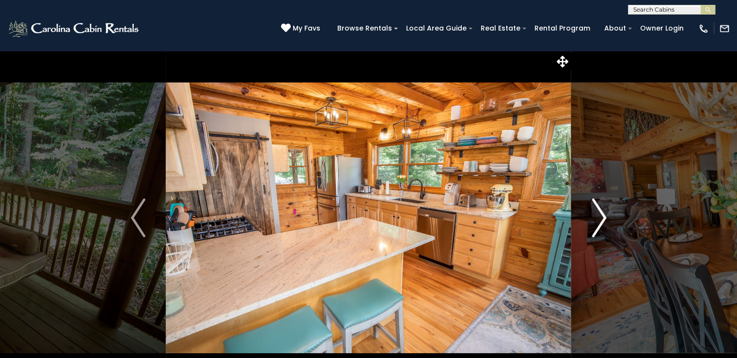
click at [604, 223] on img "Next" at bounding box center [599, 217] width 15 height 39
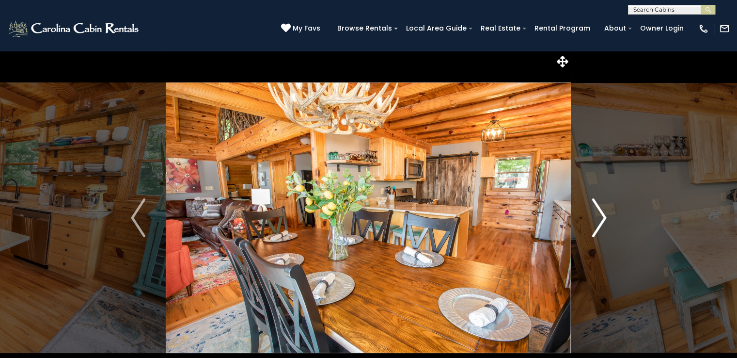
click at [604, 223] on img "Next" at bounding box center [599, 217] width 15 height 39
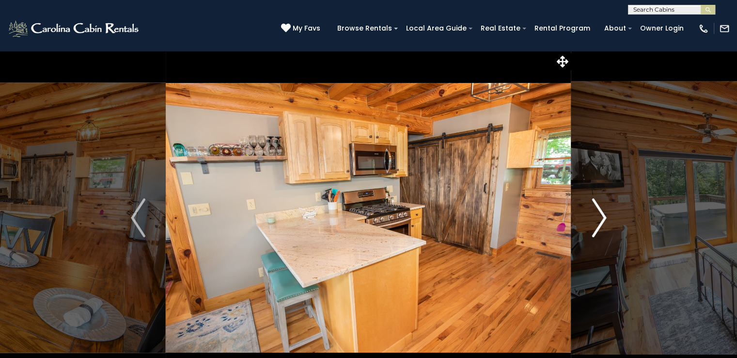
click at [604, 223] on img "Next" at bounding box center [599, 217] width 15 height 39
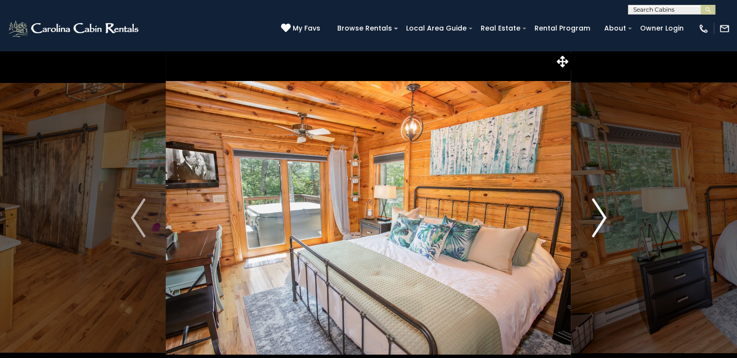
click at [604, 223] on img "Next" at bounding box center [599, 217] width 15 height 39
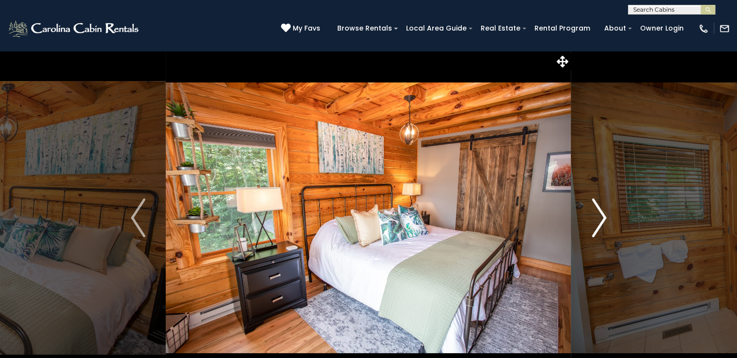
click at [604, 223] on img "Next" at bounding box center [599, 217] width 15 height 39
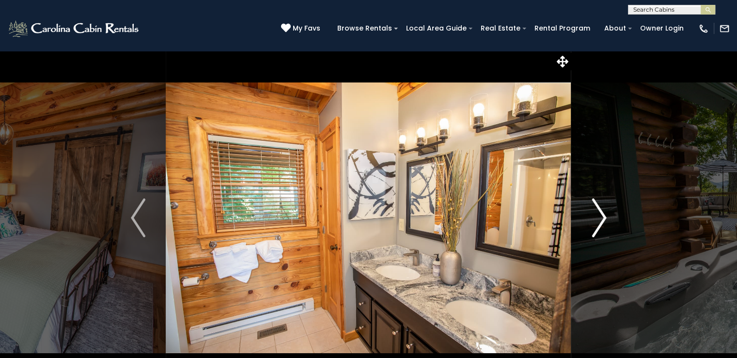
click at [604, 223] on img "Next" at bounding box center [599, 217] width 15 height 39
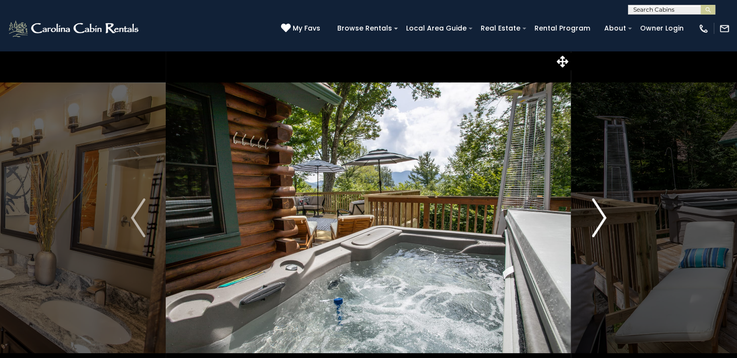
click at [604, 223] on img "Next" at bounding box center [599, 217] width 15 height 39
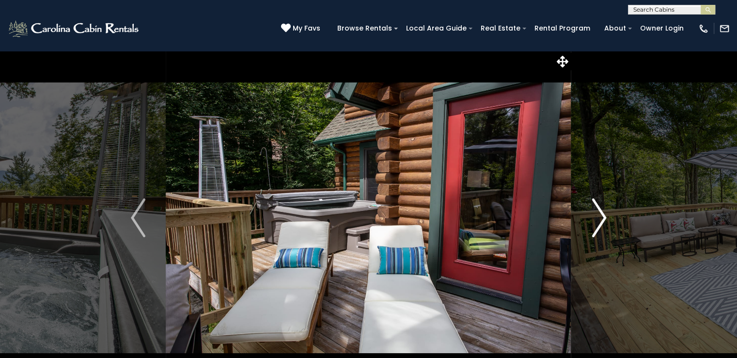
click at [604, 223] on img "Next" at bounding box center [599, 217] width 15 height 39
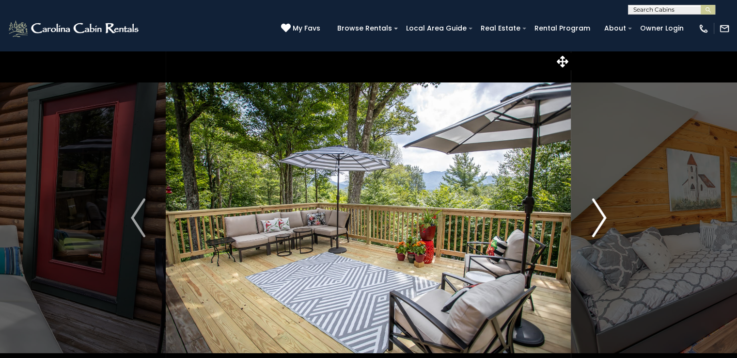
click at [604, 223] on img "Next" at bounding box center [599, 217] width 15 height 39
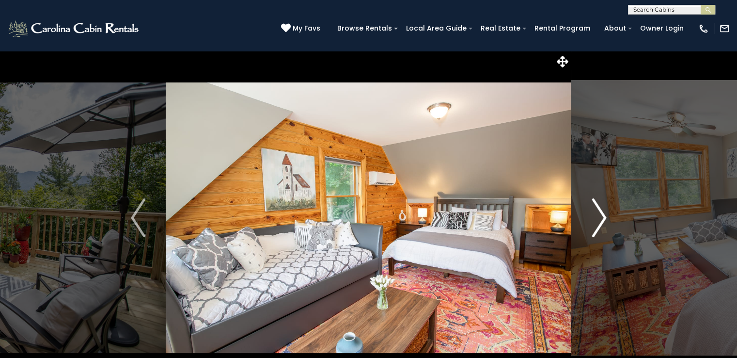
click at [604, 223] on img "Next" at bounding box center [599, 217] width 15 height 39
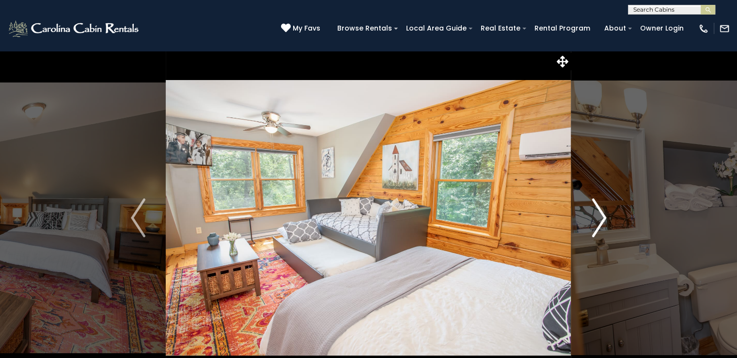
click at [604, 223] on img "Next" at bounding box center [599, 217] width 15 height 39
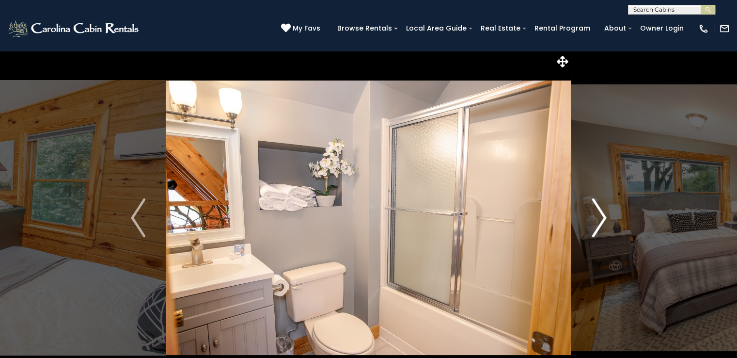
click at [604, 223] on img "Next" at bounding box center [599, 217] width 15 height 39
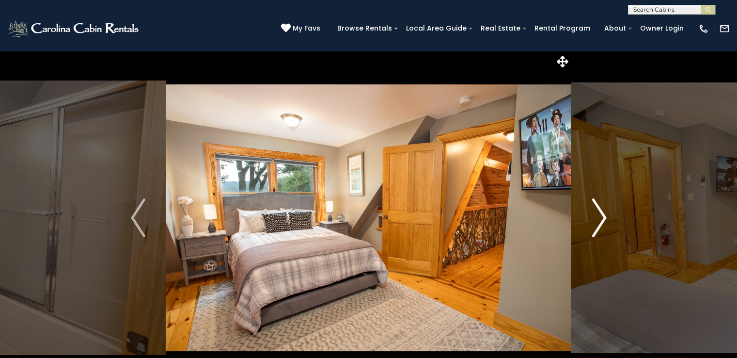
click at [604, 223] on img "Next" at bounding box center [599, 217] width 15 height 39
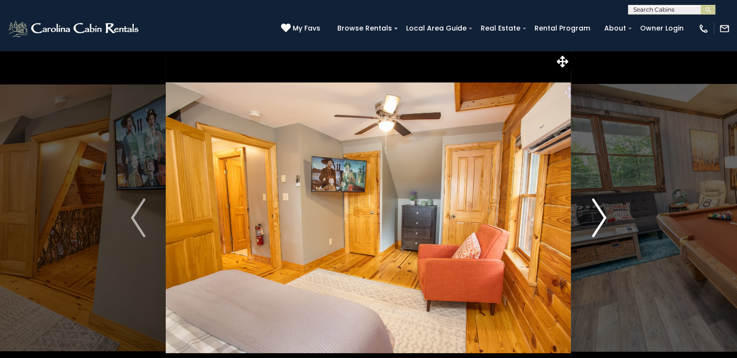
click at [604, 223] on img "Next" at bounding box center [599, 217] width 15 height 39
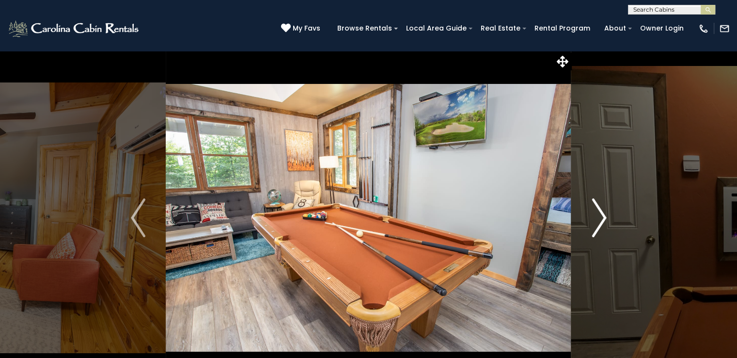
click at [604, 223] on img "Next" at bounding box center [599, 217] width 15 height 39
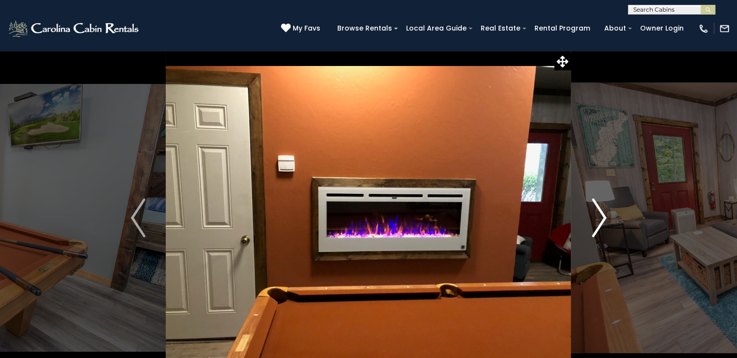
click at [604, 223] on img "Next" at bounding box center [599, 217] width 15 height 39
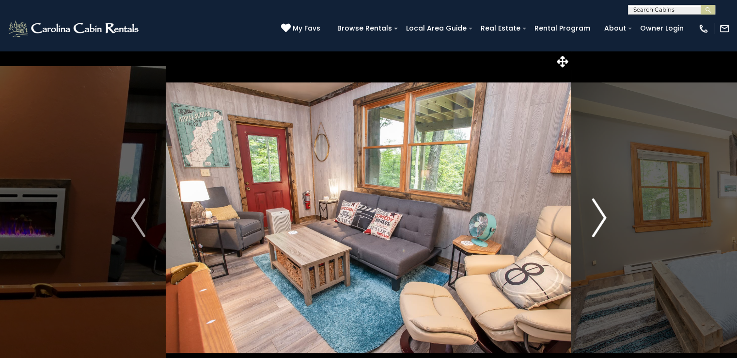
click at [604, 223] on img "Next" at bounding box center [599, 217] width 15 height 39
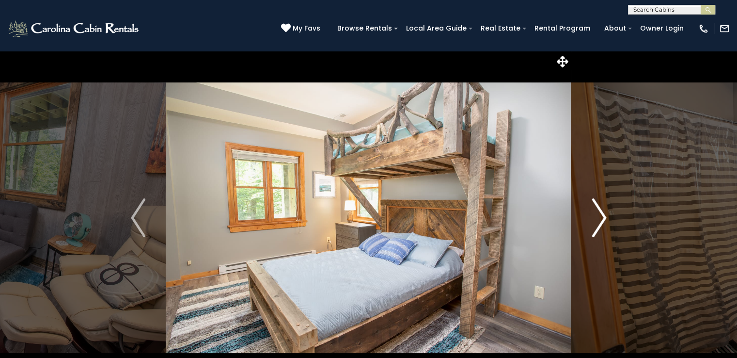
click at [604, 223] on img "Next" at bounding box center [599, 217] width 15 height 39
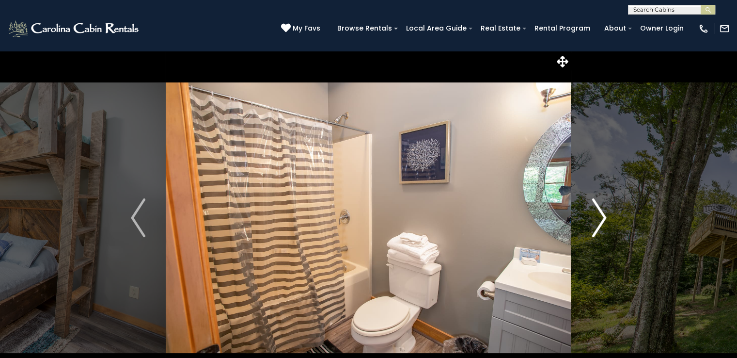
click at [604, 223] on img "Next" at bounding box center [599, 217] width 15 height 39
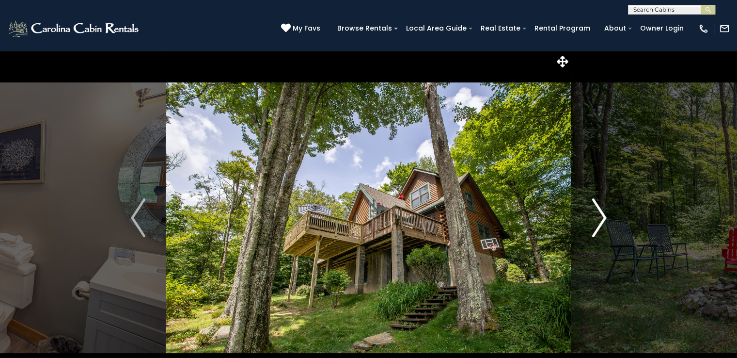
click at [604, 223] on img "Next" at bounding box center [599, 217] width 15 height 39
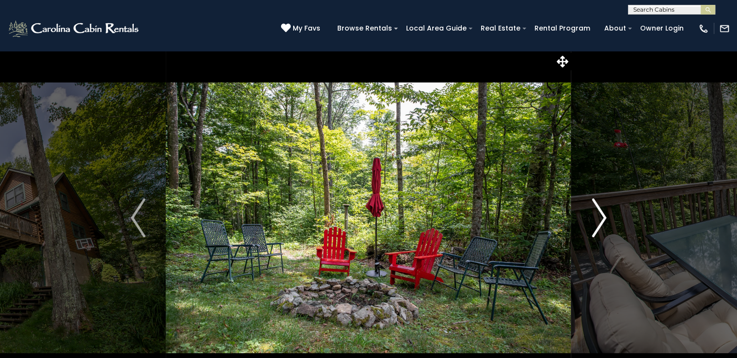
click at [604, 223] on img "Next" at bounding box center [599, 217] width 15 height 39
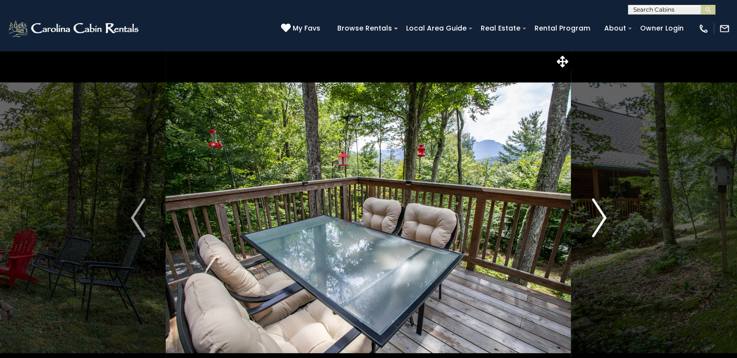
click at [604, 223] on img "Next" at bounding box center [599, 217] width 15 height 39
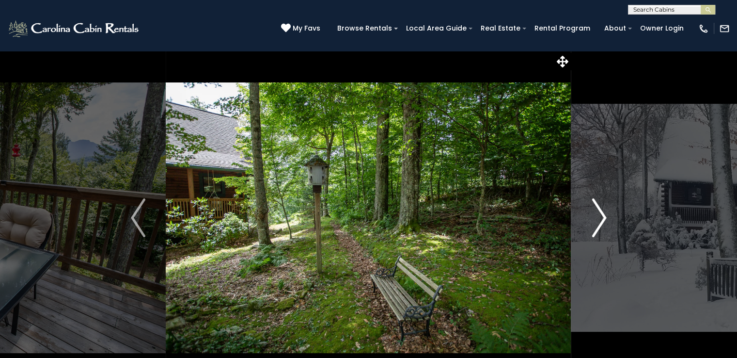
click at [604, 223] on img "Next" at bounding box center [599, 217] width 15 height 39
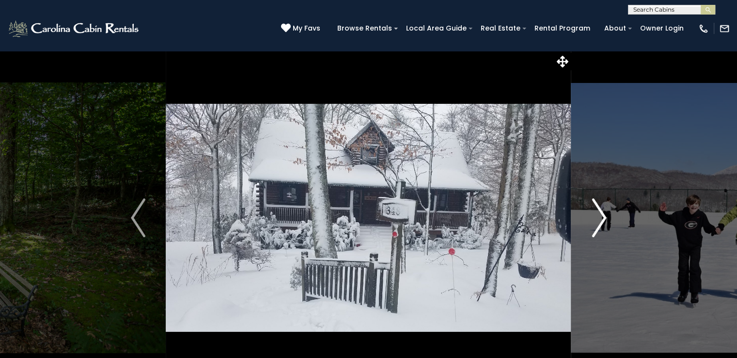
click at [604, 223] on img "Next" at bounding box center [599, 217] width 15 height 39
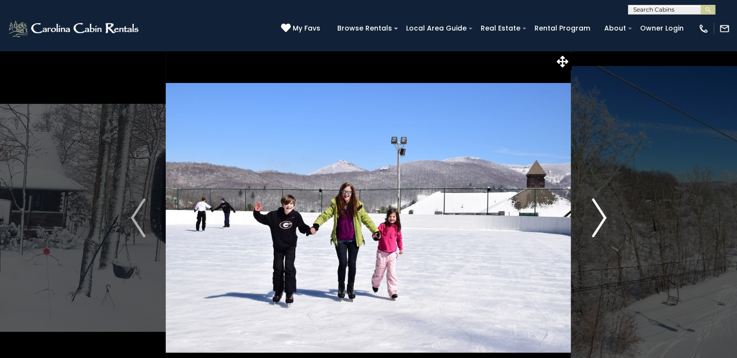
click at [604, 223] on img "Next" at bounding box center [599, 217] width 15 height 39
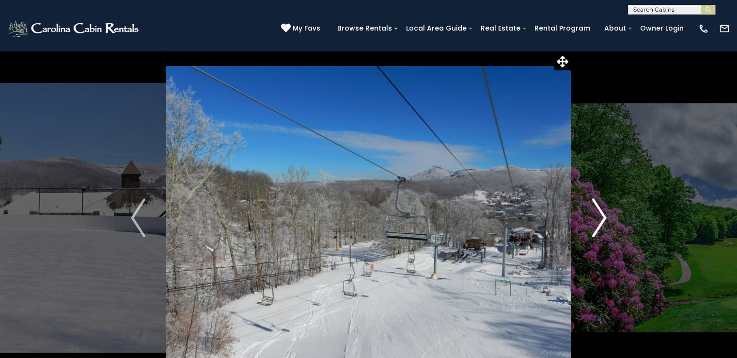
click at [604, 223] on img "Next" at bounding box center [599, 217] width 15 height 39
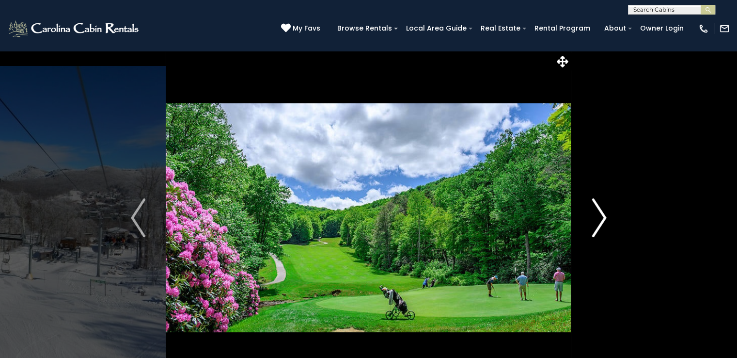
click at [604, 223] on img "Next" at bounding box center [599, 217] width 15 height 39
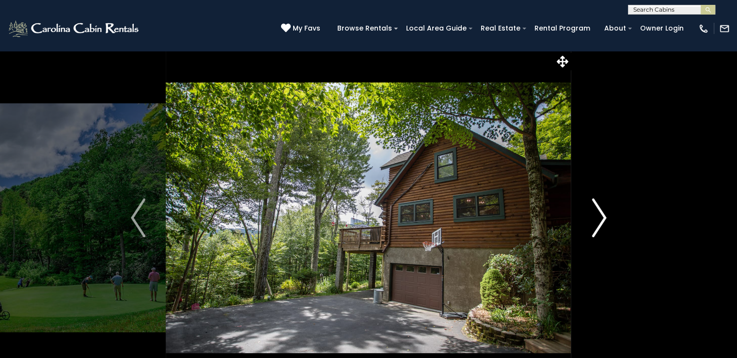
click at [604, 223] on img "Next" at bounding box center [599, 217] width 15 height 39
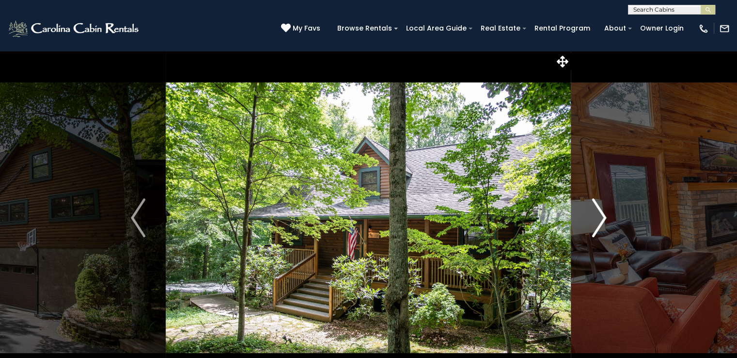
click at [604, 223] on img "Next" at bounding box center [599, 217] width 15 height 39
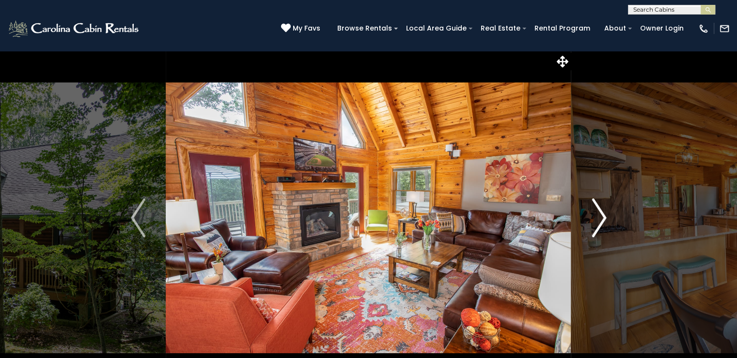
click at [604, 223] on img "Next" at bounding box center [599, 217] width 15 height 39
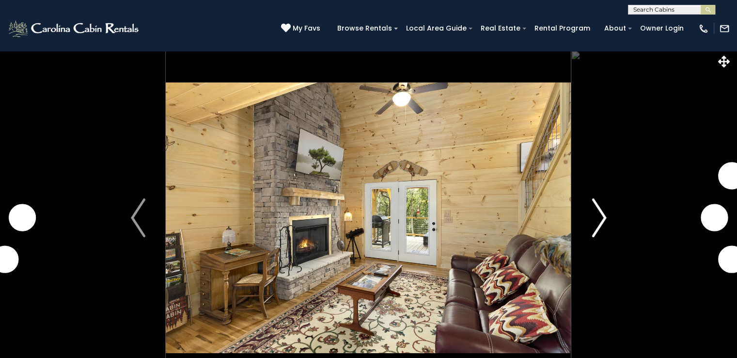
click at [602, 217] on img "Next" at bounding box center [599, 217] width 15 height 39
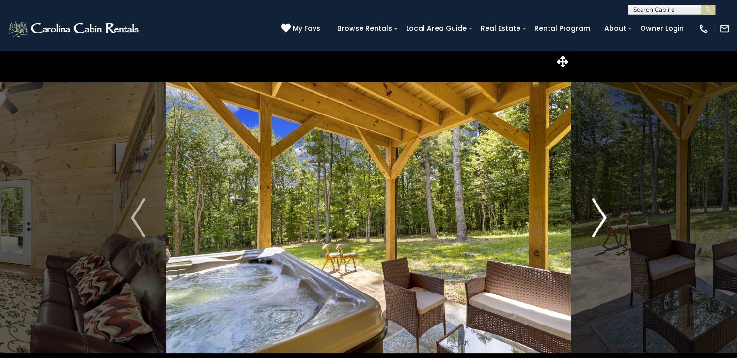
click at [602, 217] on img "Next" at bounding box center [599, 217] width 15 height 39
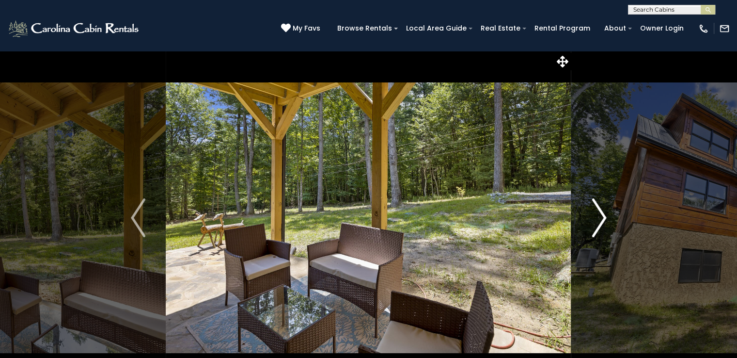
click at [602, 217] on img "Next" at bounding box center [599, 217] width 15 height 39
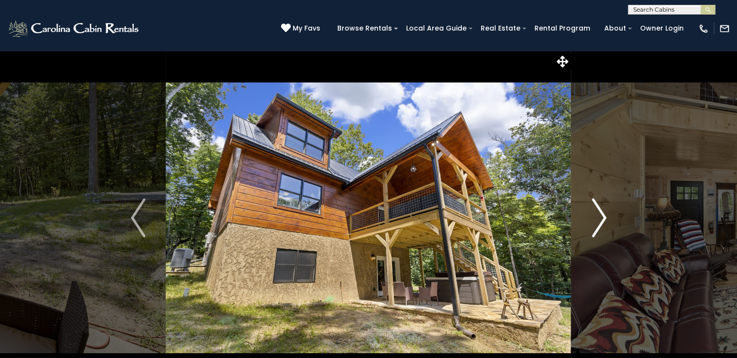
click at [602, 217] on img "Next" at bounding box center [599, 217] width 15 height 39
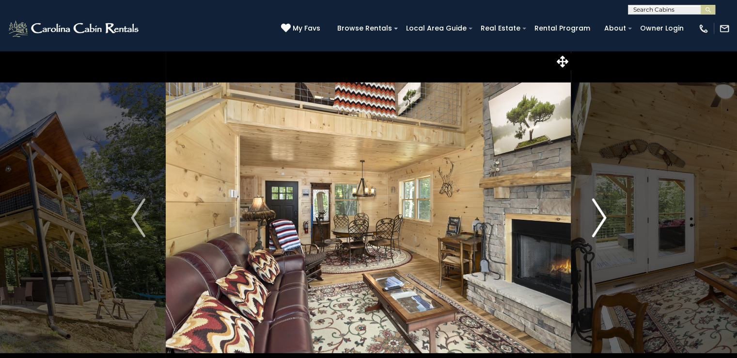
click at [602, 217] on img "Next" at bounding box center [599, 217] width 15 height 39
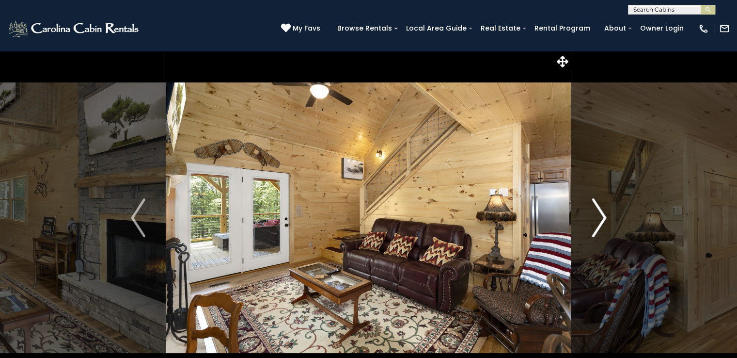
click at [602, 217] on img "Next" at bounding box center [599, 217] width 15 height 39
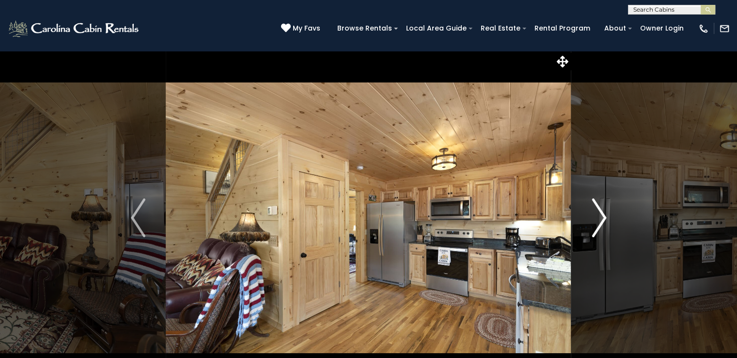
click at [602, 217] on img "Next" at bounding box center [599, 217] width 15 height 39
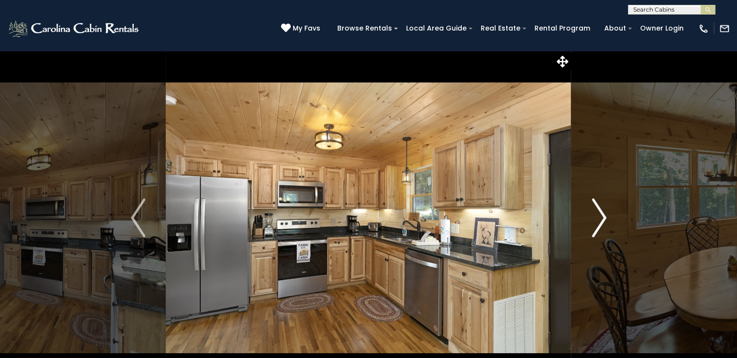
click at [602, 217] on img "Next" at bounding box center [599, 217] width 15 height 39
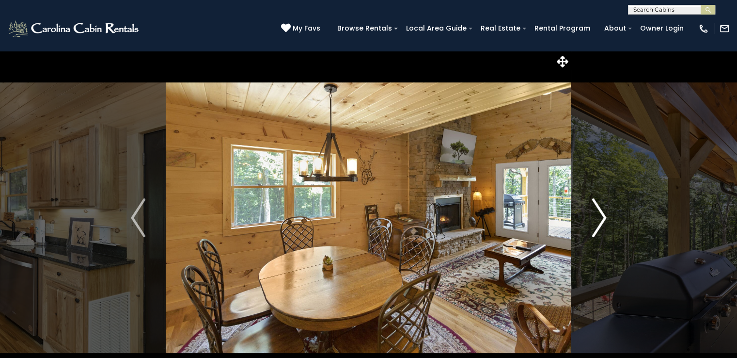
click at [602, 217] on img "Next" at bounding box center [599, 217] width 15 height 39
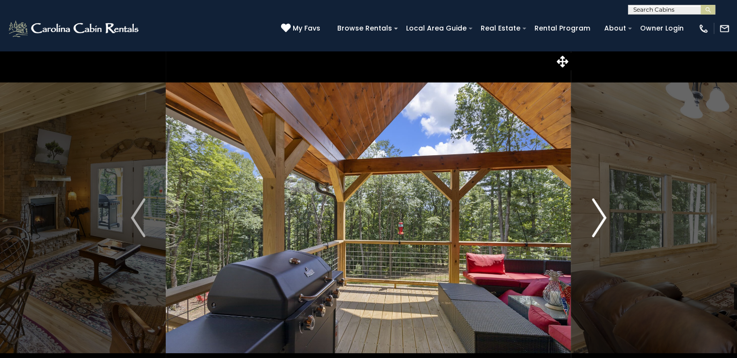
click at [602, 217] on img "Next" at bounding box center [599, 217] width 15 height 39
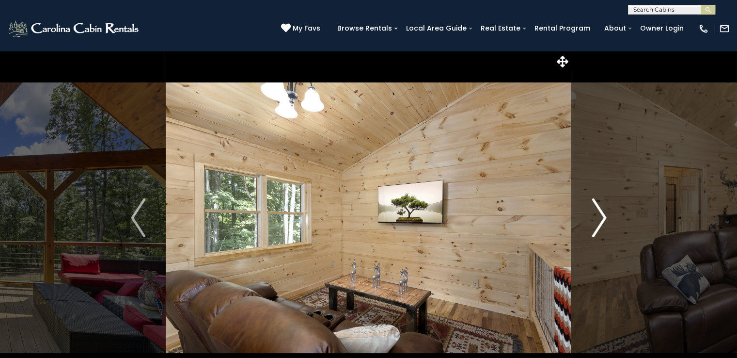
click at [602, 217] on img "Next" at bounding box center [599, 217] width 15 height 39
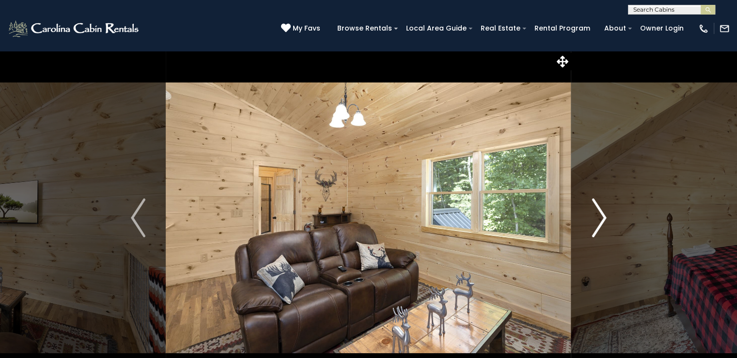
click at [602, 217] on img "Next" at bounding box center [599, 217] width 15 height 39
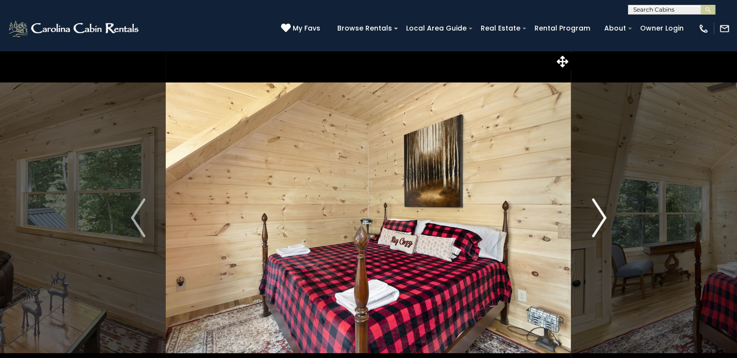
click at [602, 217] on img "Next" at bounding box center [599, 217] width 15 height 39
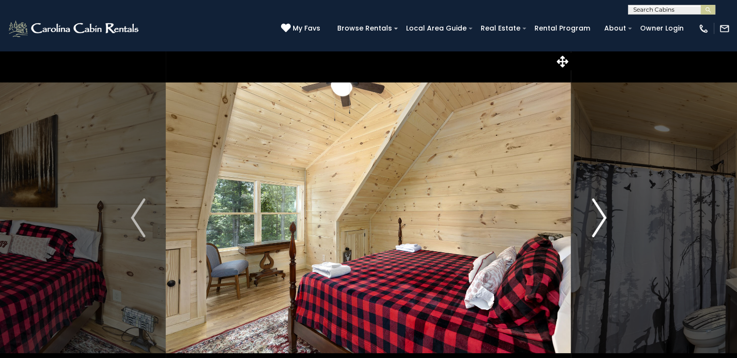
click at [602, 217] on img "Next" at bounding box center [599, 217] width 15 height 39
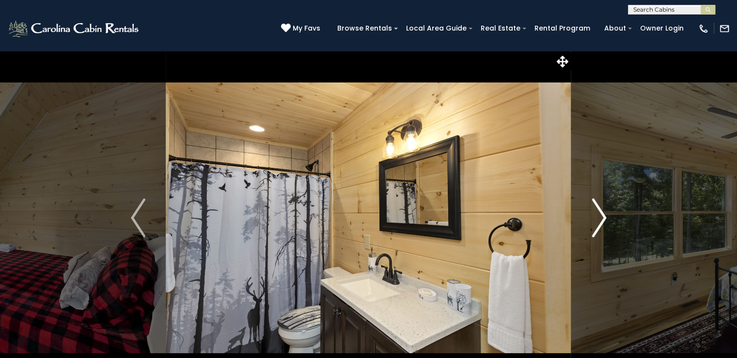
click at [602, 217] on img "Next" at bounding box center [599, 217] width 15 height 39
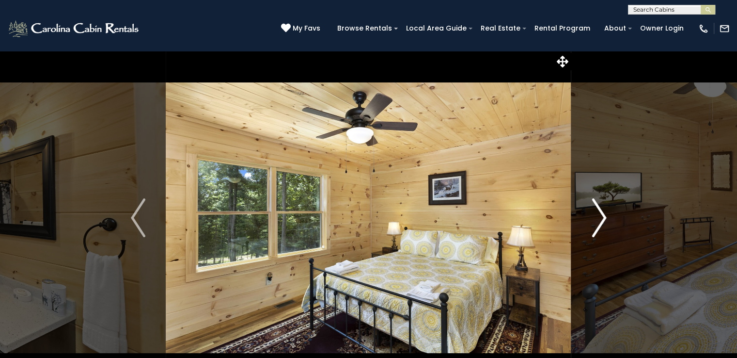
click at [602, 217] on img "Next" at bounding box center [599, 217] width 15 height 39
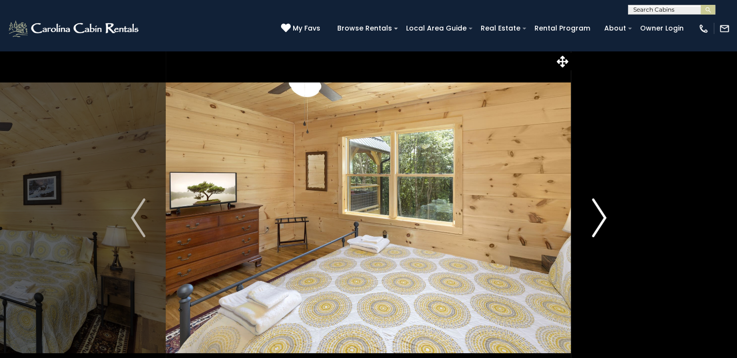
click at [602, 217] on img "Next" at bounding box center [599, 217] width 15 height 39
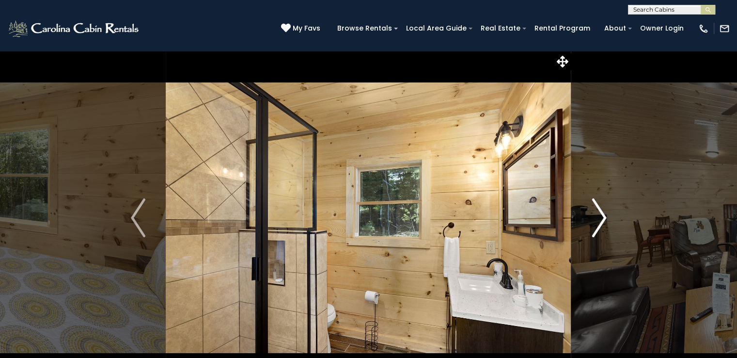
click at [602, 217] on img "Next" at bounding box center [599, 217] width 15 height 39
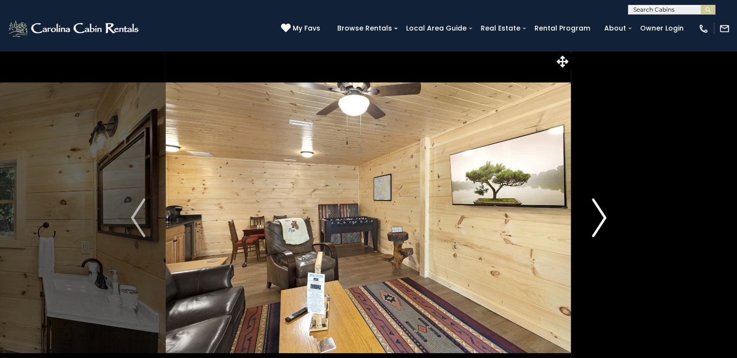
click at [602, 217] on img "Next" at bounding box center [599, 217] width 15 height 39
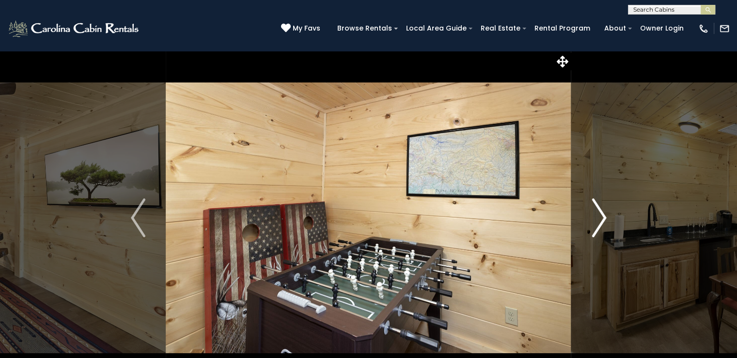
click at [602, 217] on img "Next" at bounding box center [599, 217] width 15 height 39
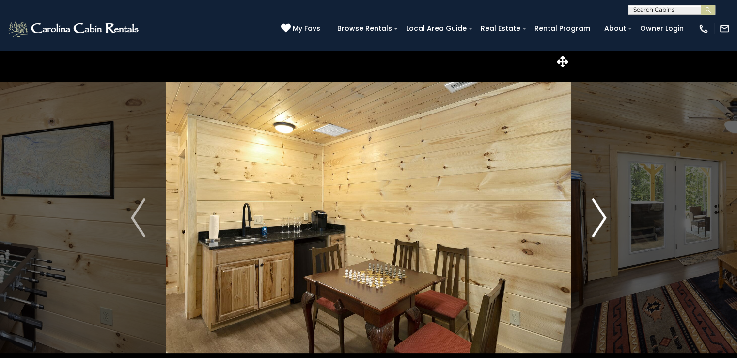
click at [602, 217] on img "Next" at bounding box center [599, 217] width 15 height 39
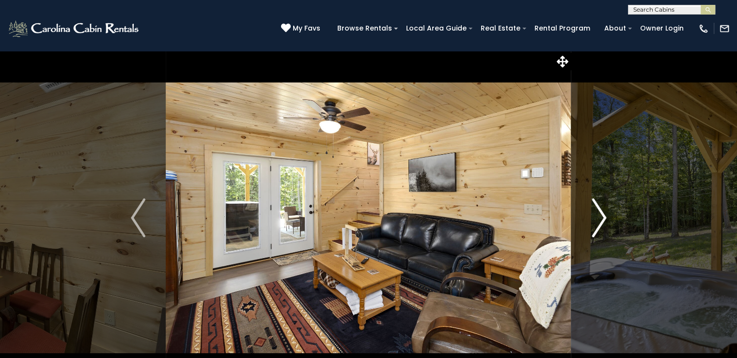
click at [602, 217] on img "Next" at bounding box center [599, 217] width 15 height 39
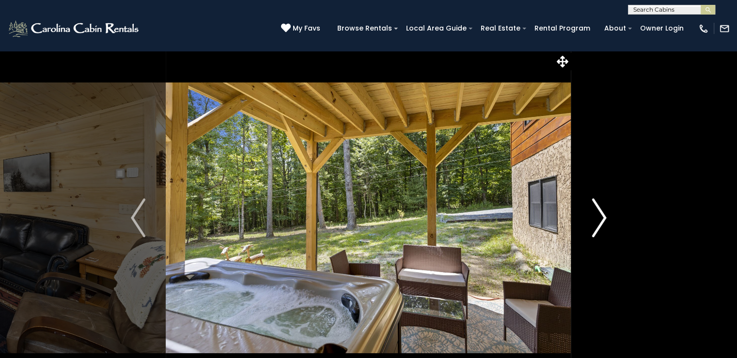
click at [602, 217] on img "Next" at bounding box center [599, 217] width 15 height 39
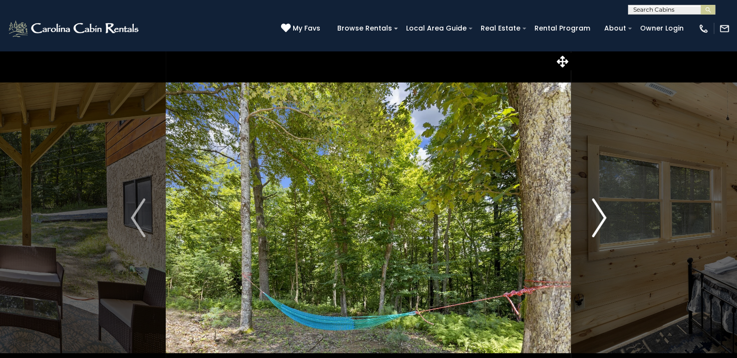
click at [602, 217] on img "Next" at bounding box center [599, 217] width 15 height 39
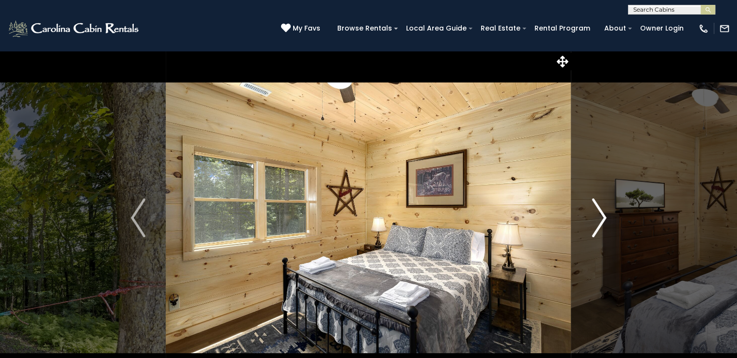
click at [602, 217] on img "Next" at bounding box center [599, 217] width 15 height 39
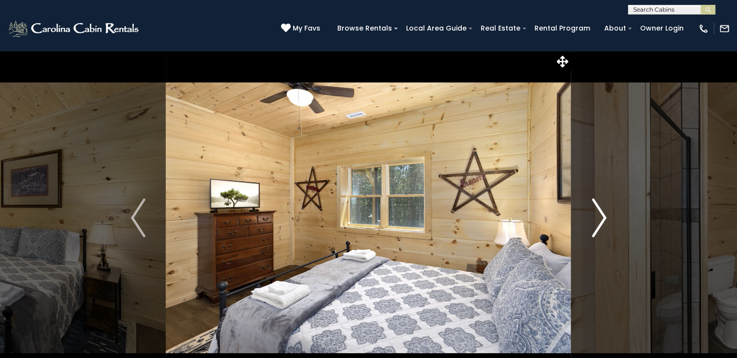
click at [602, 217] on img "Next" at bounding box center [599, 217] width 15 height 39
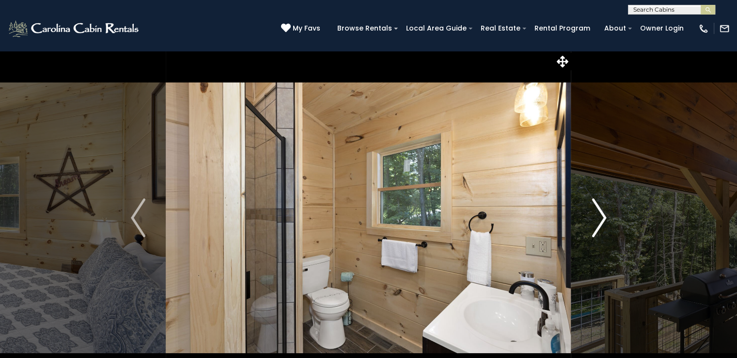
click at [602, 217] on img "Next" at bounding box center [599, 217] width 15 height 39
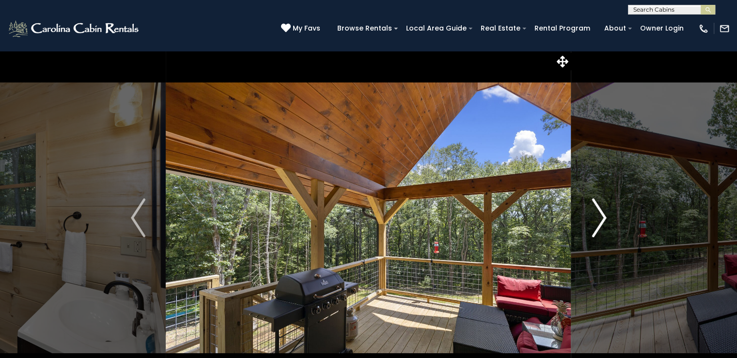
click at [602, 217] on img "Next" at bounding box center [599, 217] width 15 height 39
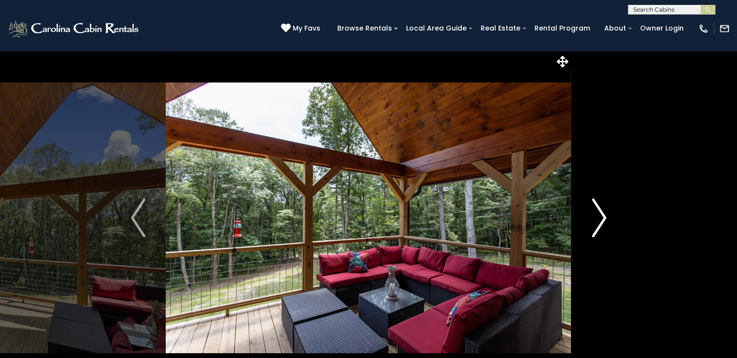
click at [602, 217] on img "Next" at bounding box center [599, 217] width 15 height 39
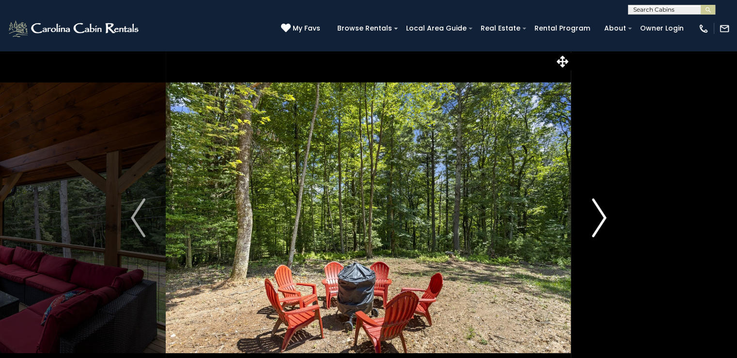
click at [602, 217] on img "Next" at bounding box center [599, 217] width 15 height 39
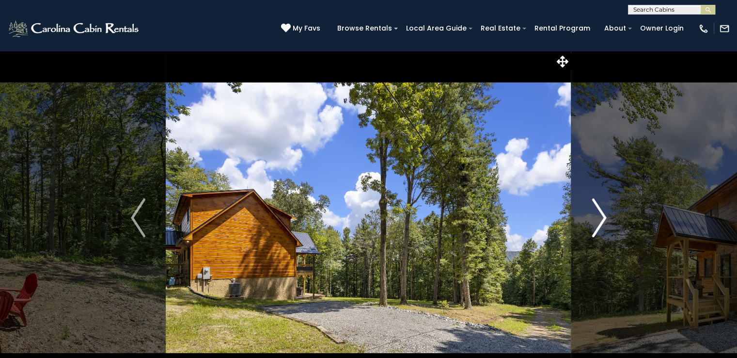
click at [602, 217] on img "Next" at bounding box center [599, 217] width 15 height 39
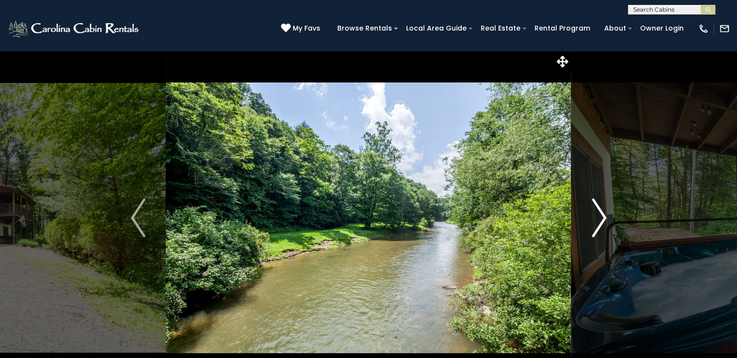
click at [598, 214] on img "Next" at bounding box center [599, 217] width 15 height 39
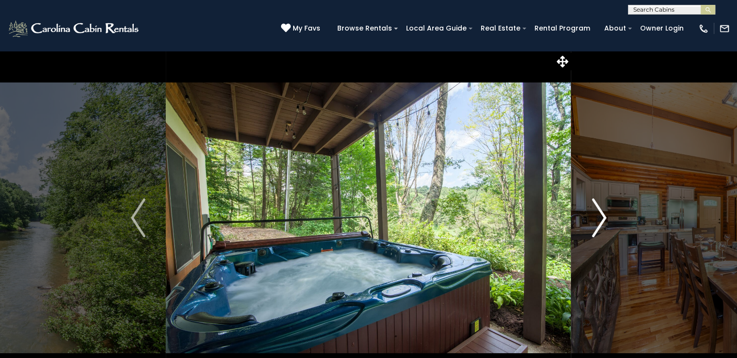
click at [598, 214] on img "Next" at bounding box center [599, 217] width 15 height 39
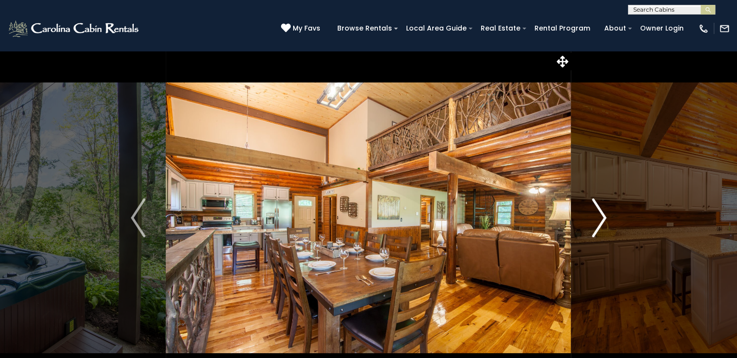
click at [598, 214] on img "Next" at bounding box center [599, 217] width 15 height 39
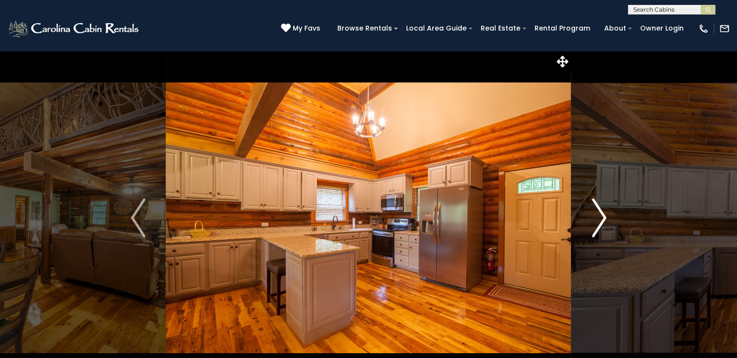
click at [598, 214] on img "Next" at bounding box center [599, 217] width 15 height 39
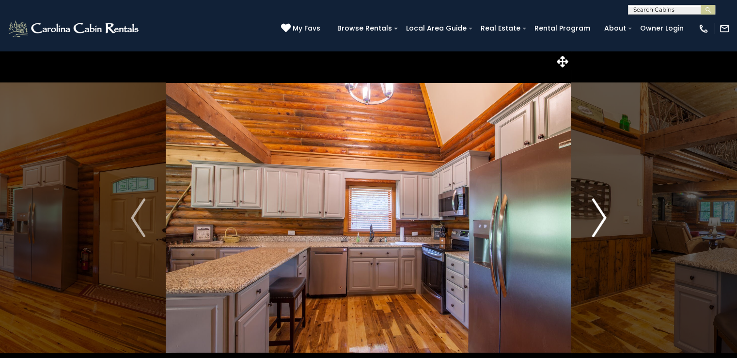
click at [598, 214] on img "Next" at bounding box center [599, 217] width 15 height 39
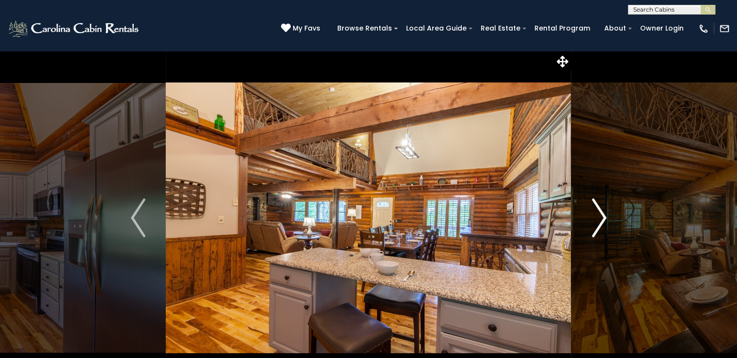
click at [598, 214] on img "Next" at bounding box center [599, 217] width 15 height 39
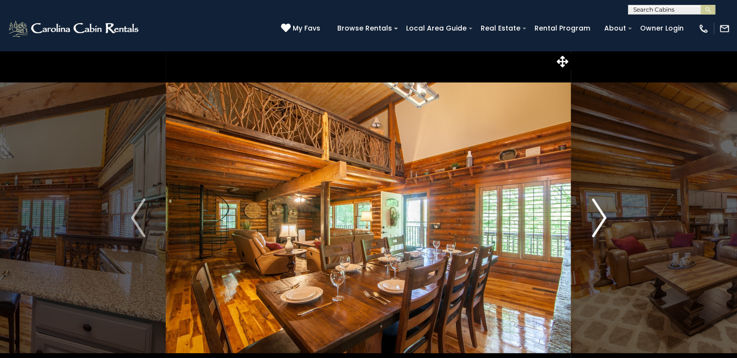
click at [598, 214] on img "Next" at bounding box center [599, 217] width 15 height 39
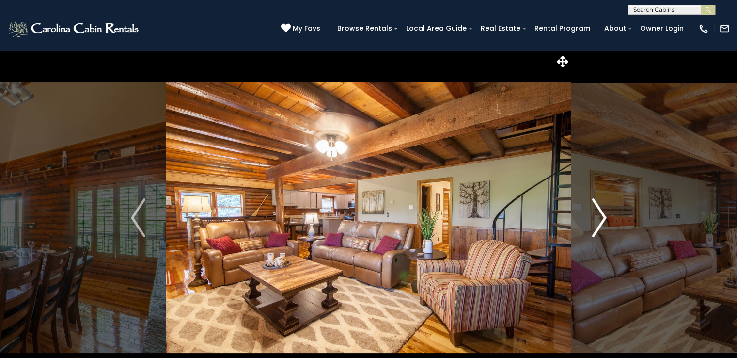
click at [598, 214] on img "Next" at bounding box center [599, 217] width 15 height 39
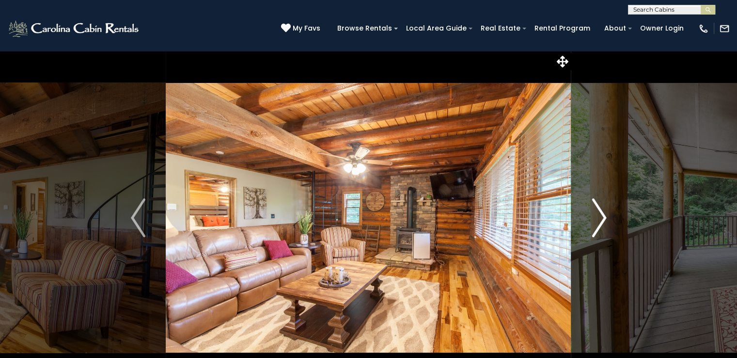
click at [598, 214] on img "Next" at bounding box center [599, 217] width 15 height 39
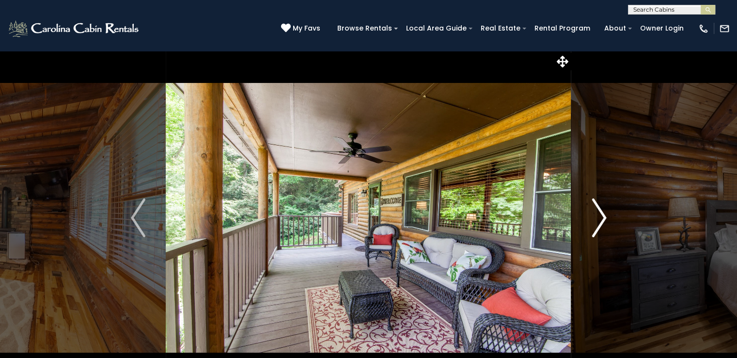
click at [598, 214] on img "Next" at bounding box center [599, 217] width 15 height 39
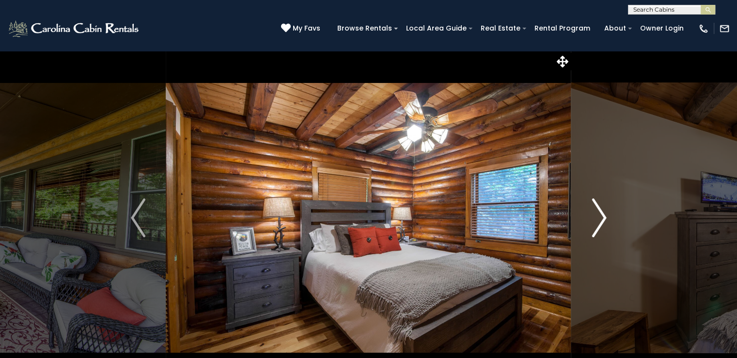
click at [598, 214] on img "Next" at bounding box center [599, 217] width 15 height 39
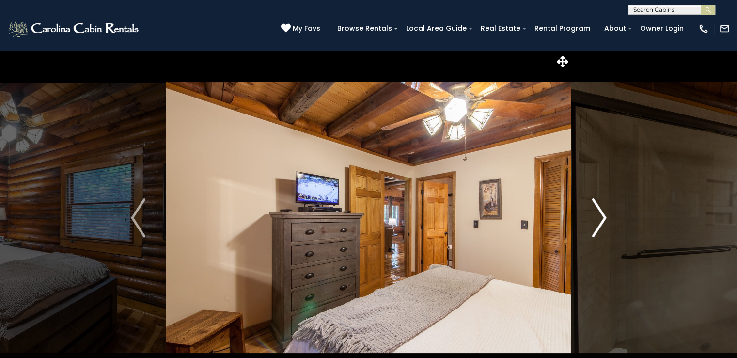
click at [598, 214] on img "Next" at bounding box center [599, 217] width 15 height 39
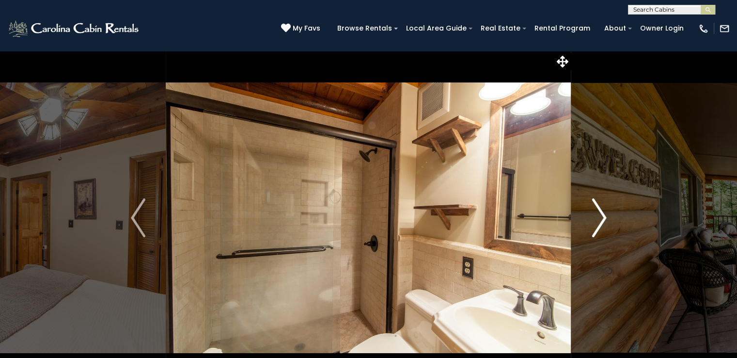
click at [598, 214] on img "Next" at bounding box center [599, 217] width 15 height 39
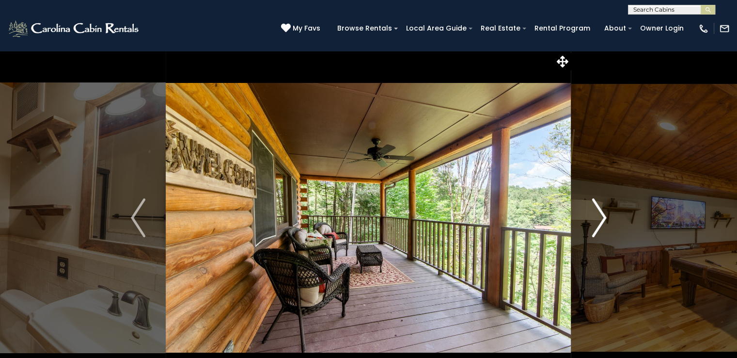
click at [598, 214] on img "Next" at bounding box center [599, 217] width 15 height 39
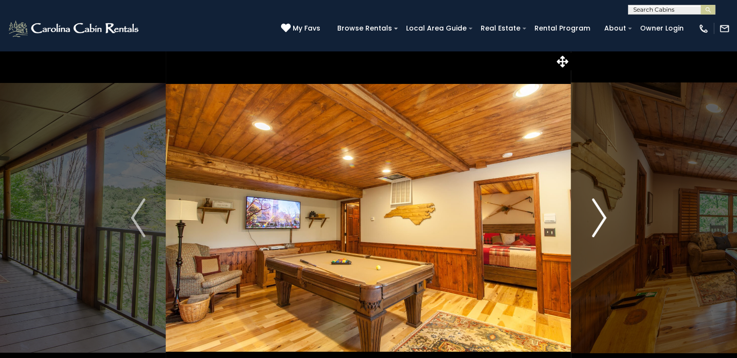
click at [598, 214] on img "Next" at bounding box center [599, 217] width 15 height 39
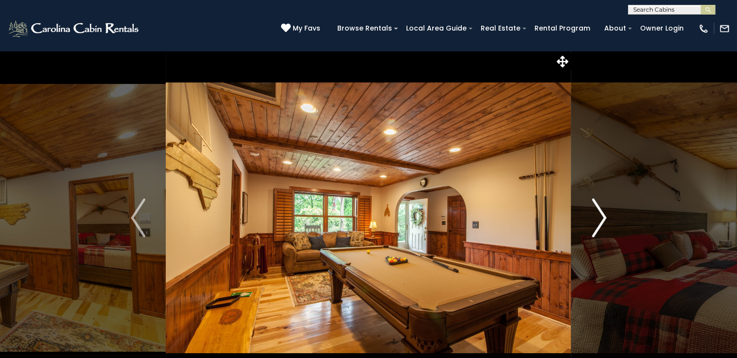
click at [598, 214] on img "Next" at bounding box center [599, 217] width 15 height 39
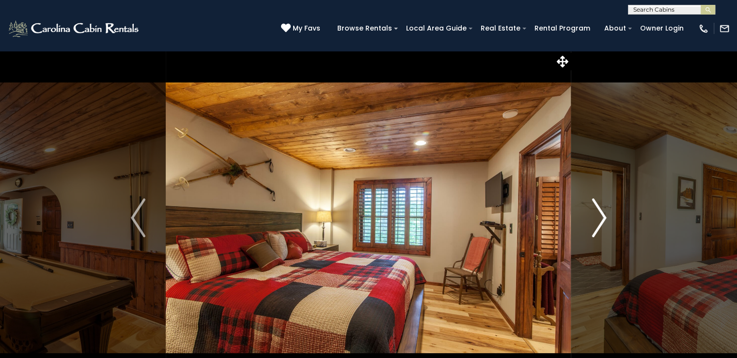
click at [598, 214] on img "Next" at bounding box center [599, 217] width 15 height 39
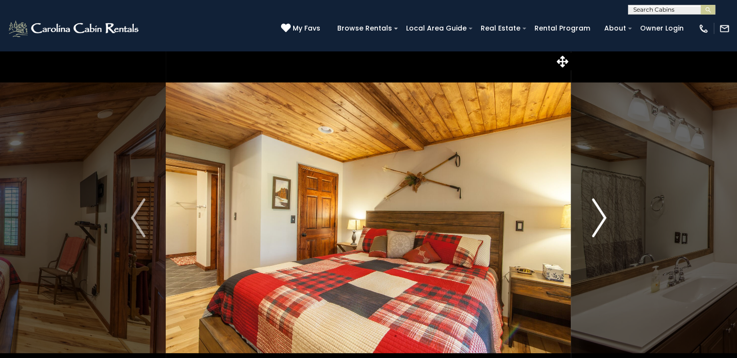
click at [598, 214] on img "Next" at bounding box center [599, 217] width 15 height 39
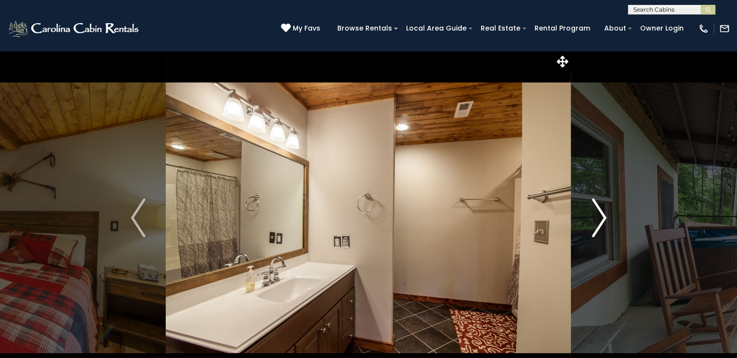
click at [598, 214] on img "Next" at bounding box center [599, 217] width 15 height 39
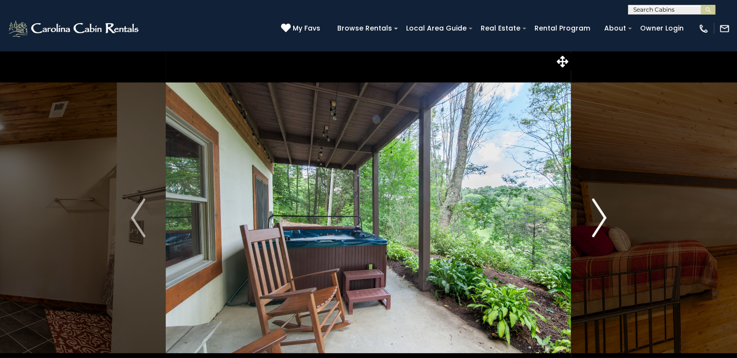
click at [598, 214] on img "Next" at bounding box center [599, 217] width 15 height 39
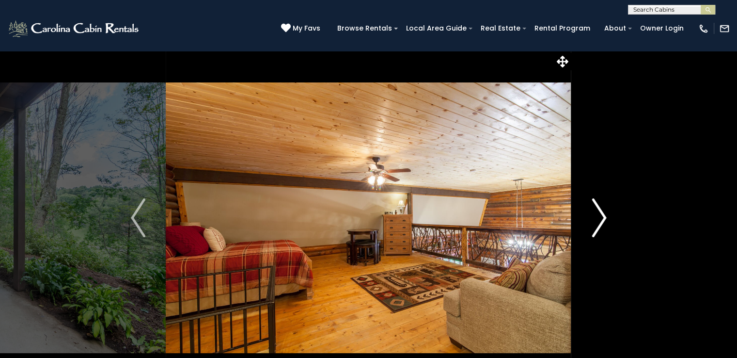
click at [598, 214] on img "Next" at bounding box center [599, 217] width 15 height 39
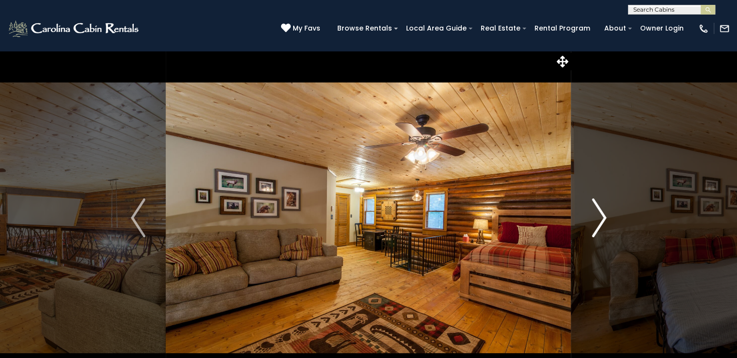
click at [598, 214] on img "Next" at bounding box center [599, 217] width 15 height 39
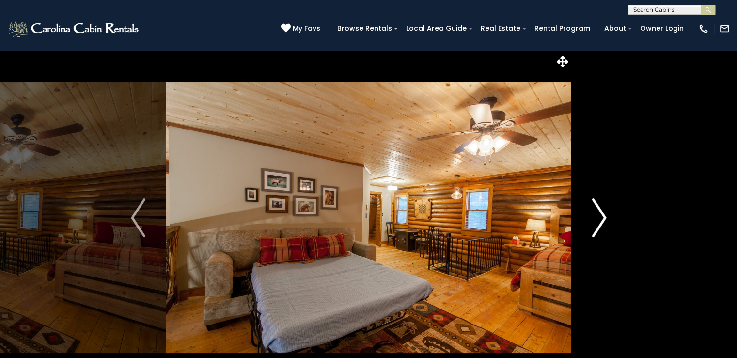
click at [598, 214] on img "Next" at bounding box center [599, 217] width 15 height 39
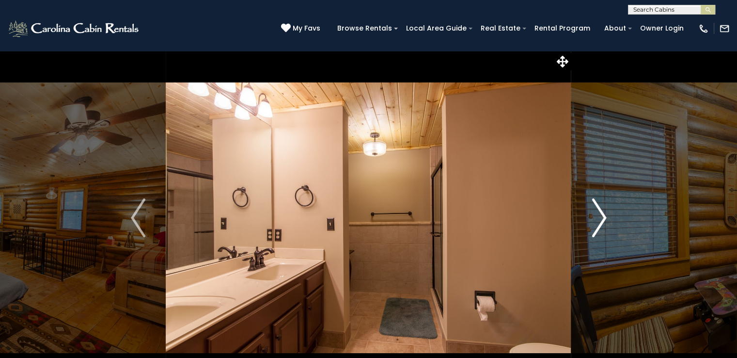
click at [598, 214] on img "Next" at bounding box center [599, 217] width 15 height 39
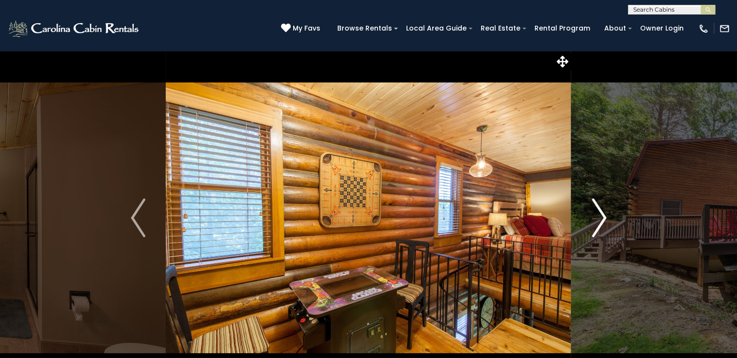
click at [598, 214] on img "Next" at bounding box center [599, 217] width 15 height 39
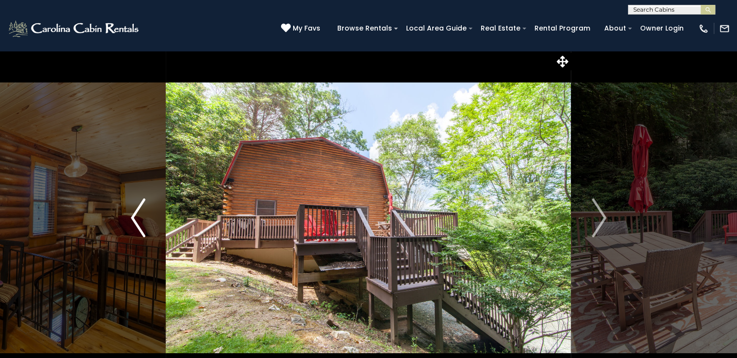
click at [142, 206] on img "Previous" at bounding box center [138, 217] width 15 height 39
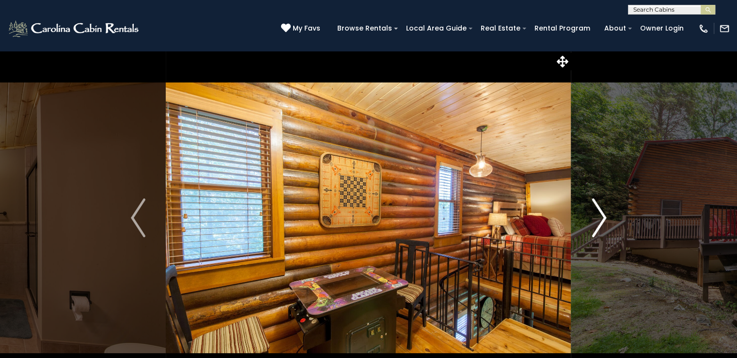
click at [605, 215] on img "Next" at bounding box center [599, 217] width 15 height 39
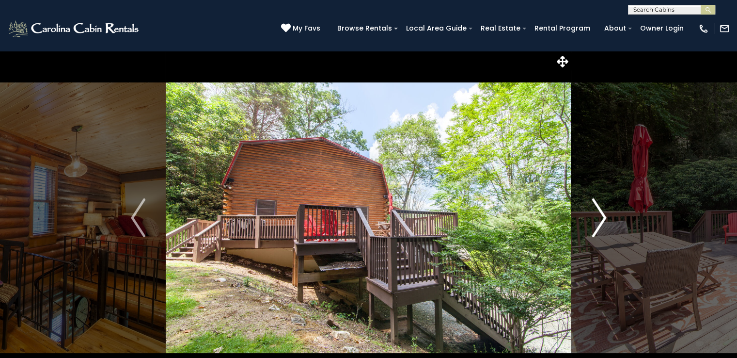
click at [605, 215] on img "Next" at bounding box center [599, 217] width 15 height 39
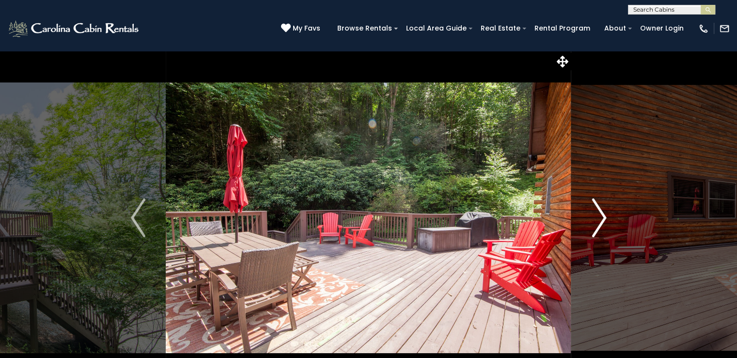
click at [605, 215] on img "Next" at bounding box center [599, 217] width 15 height 39
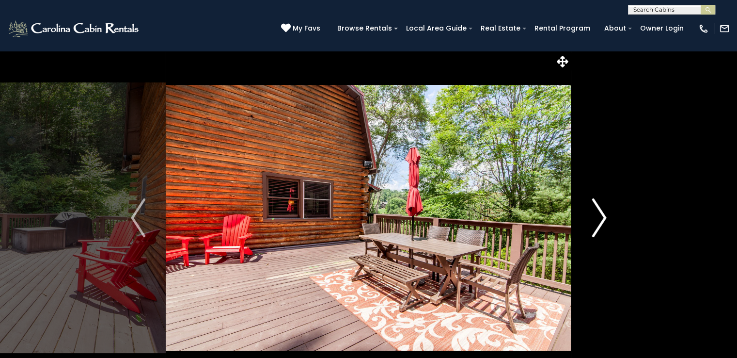
click at [605, 215] on img "Next" at bounding box center [599, 217] width 15 height 39
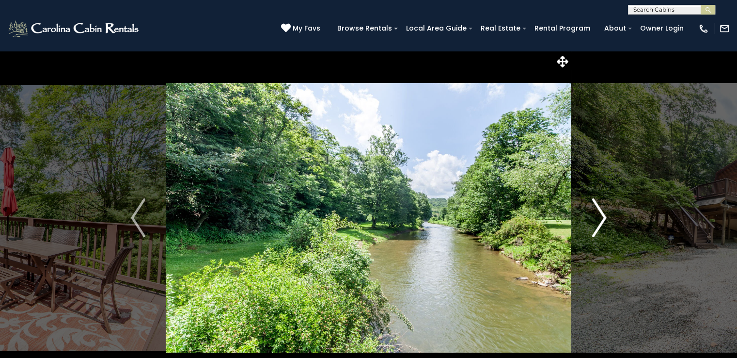
click at [605, 215] on img "Next" at bounding box center [599, 217] width 15 height 39
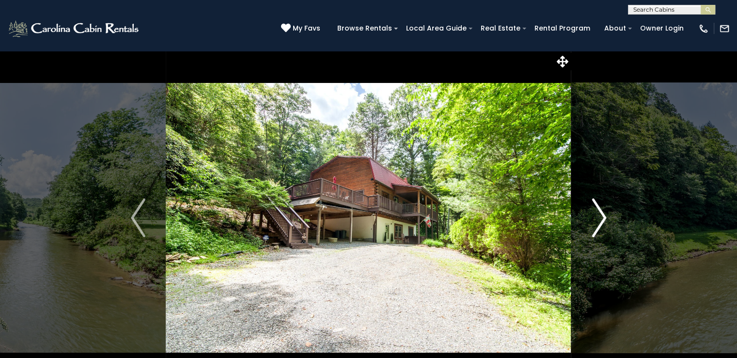
click at [605, 215] on img "Next" at bounding box center [599, 217] width 15 height 39
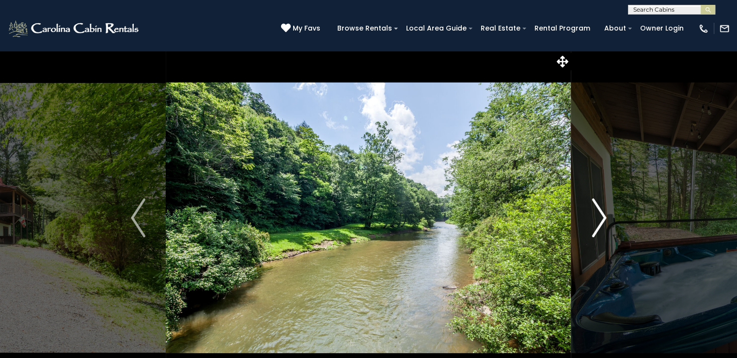
click at [605, 215] on img "Next" at bounding box center [599, 217] width 15 height 39
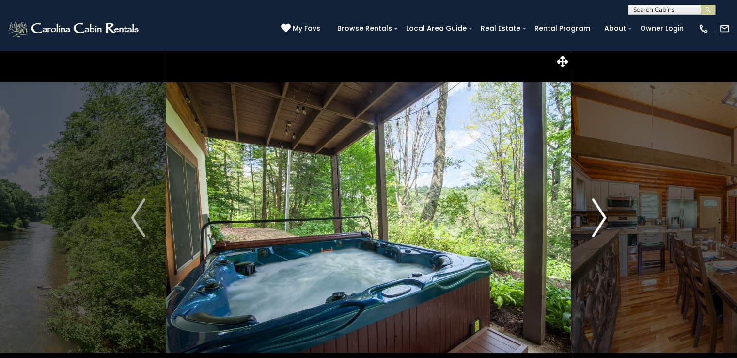
click at [605, 215] on img "Next" at bounding box center [599, 217] width 15 height 39
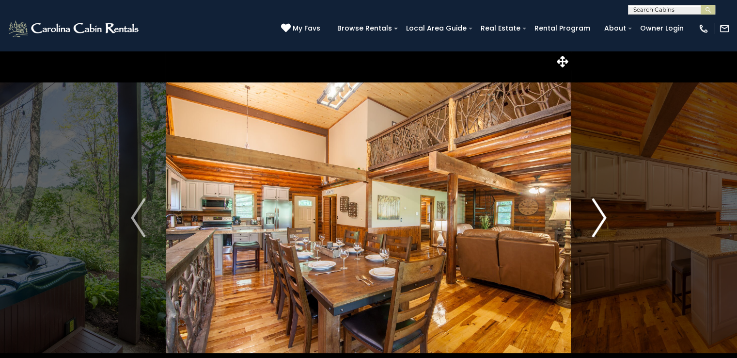
click at [605, 215] on img "Next" at bounding box center [599, 217] width 15 height 39
